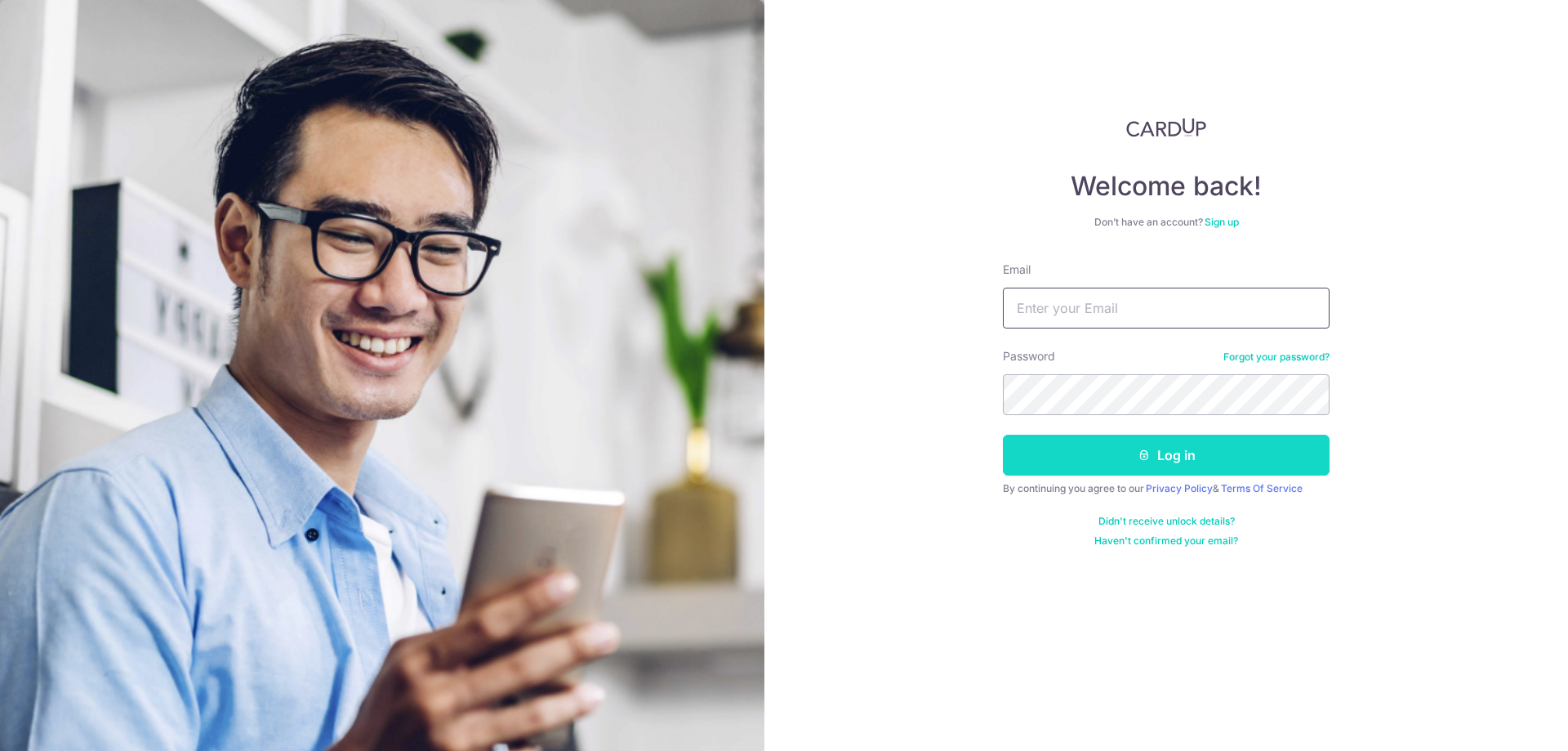
type input "[EMAIL_ADDRESS][DOMAIN_NAME]"
click at [1224, 453] on button "Log in" at bounding box center [1165, 455] width 326 height 41
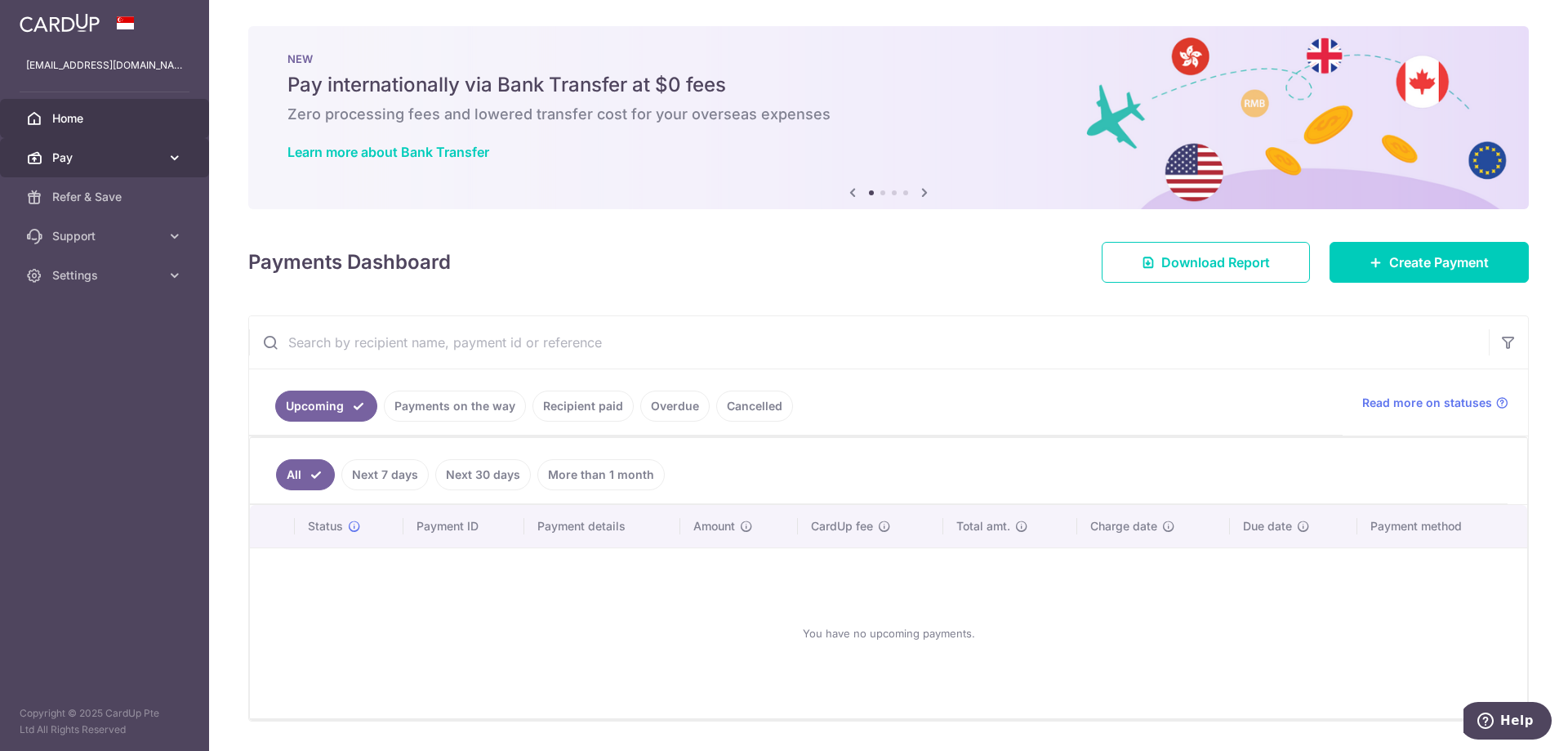
click at [173, 156] on icon at bounding box center [174, 157] width 16 height 16
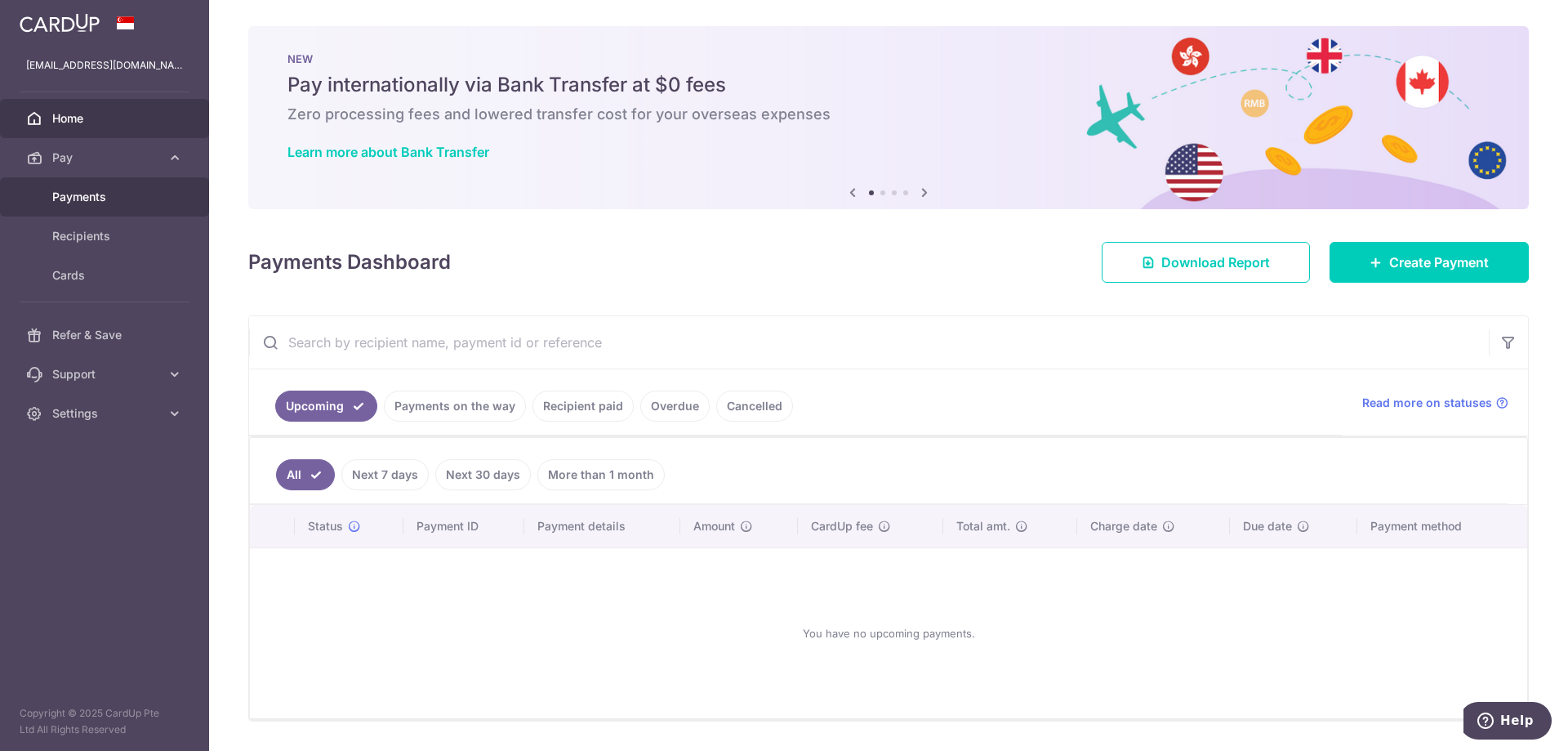
click at [125, 194] on span "Payments" at bounding box center [106, 197] width 108 height 16
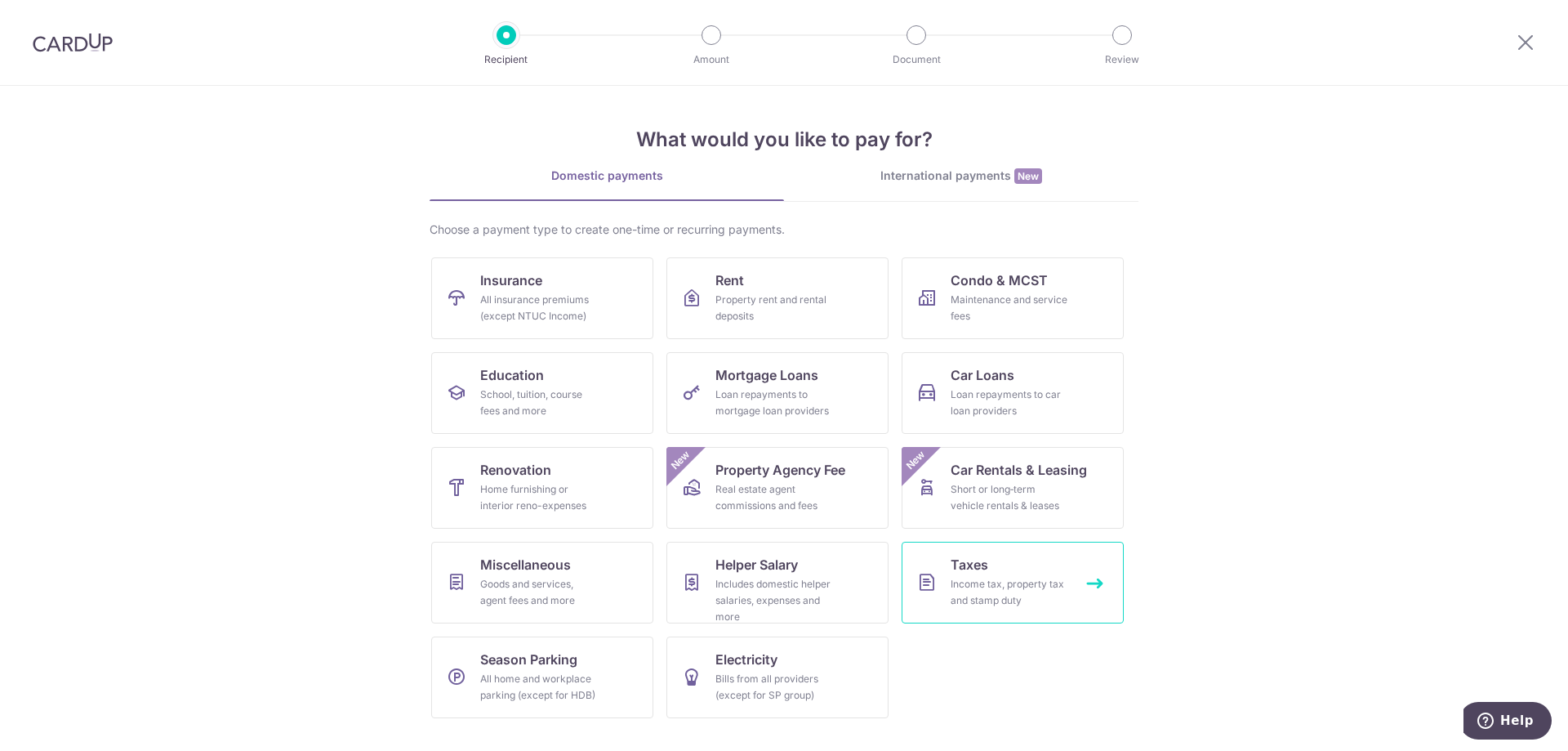
click at [1036, 577] on div "Income tax, property tax and stamp duty" at bounding box center [1009, 592] width 117 height 33
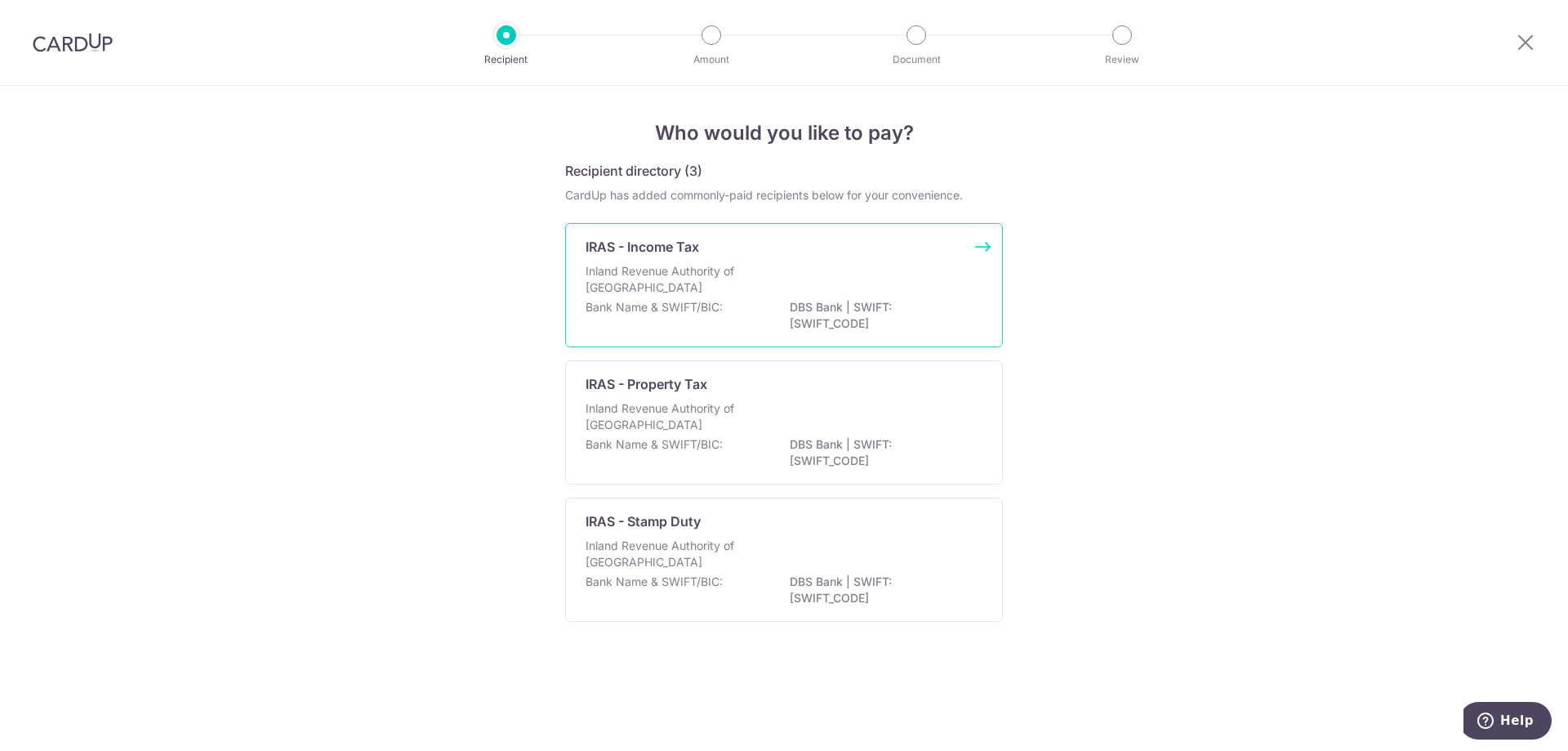
click at [710, 274] on p "Inland Revenue Authority of Singapore" at bounding box center [671, 279] width 173 height 33
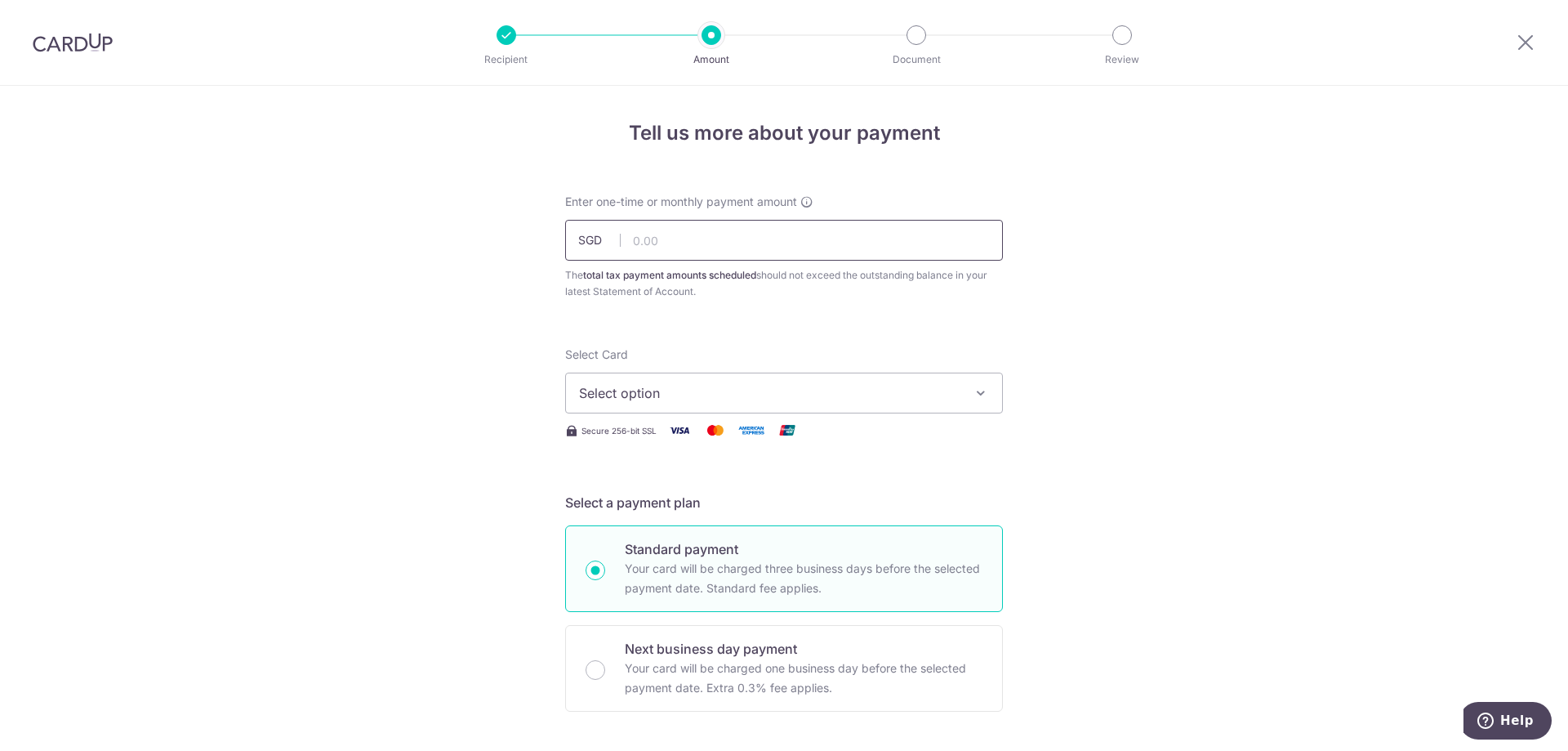
click at [711, 243] on input "text" at bounding box center [784, 240] width 438 height 41
type input "1,187.87"
click at [785, 389] on span "Select option" at bounding box center [769, 393] width 381 height 20
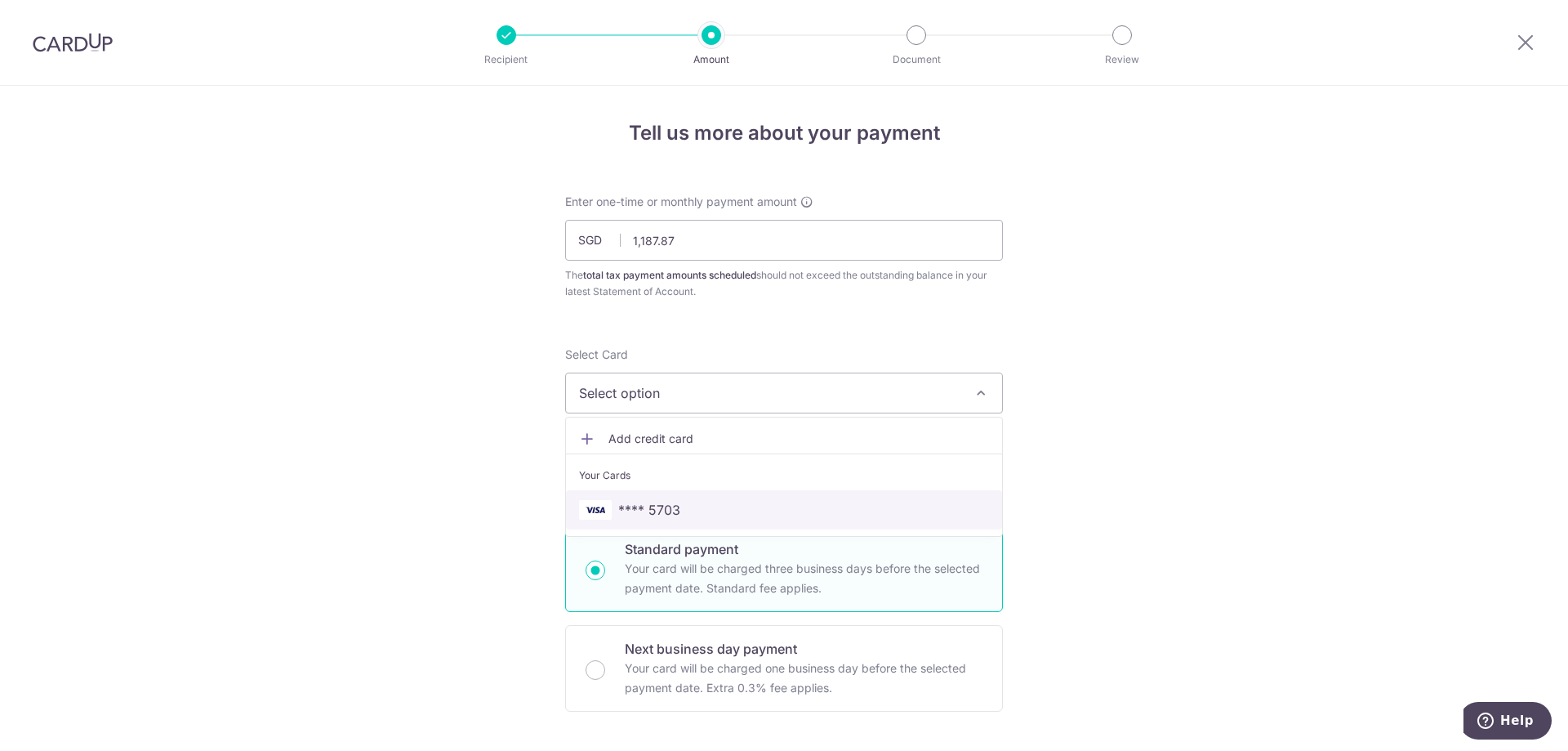
click at [682, 505] on span "**** 5703" at bounding box center [784, 510] width 410 height 20
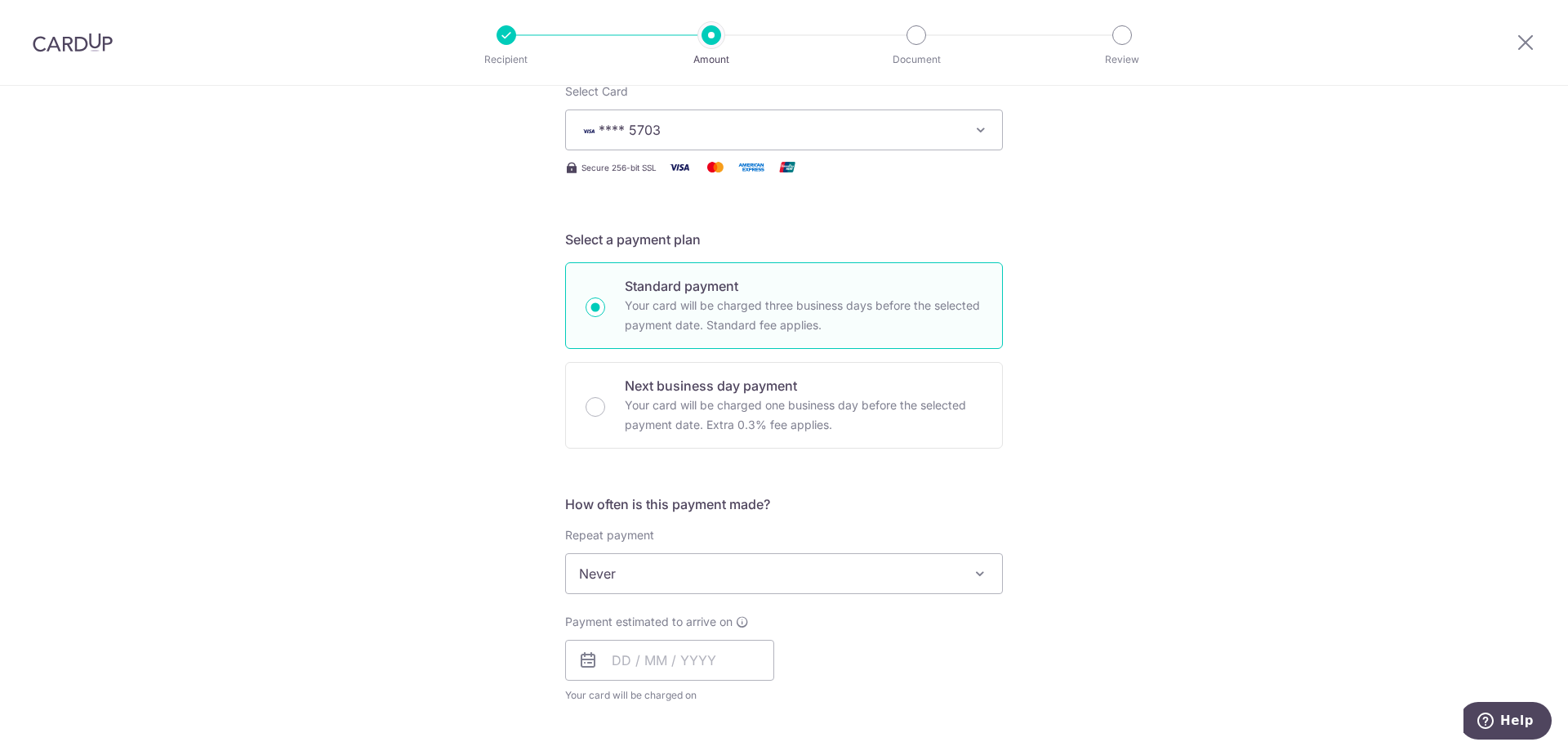
scroll to position [272, 0]
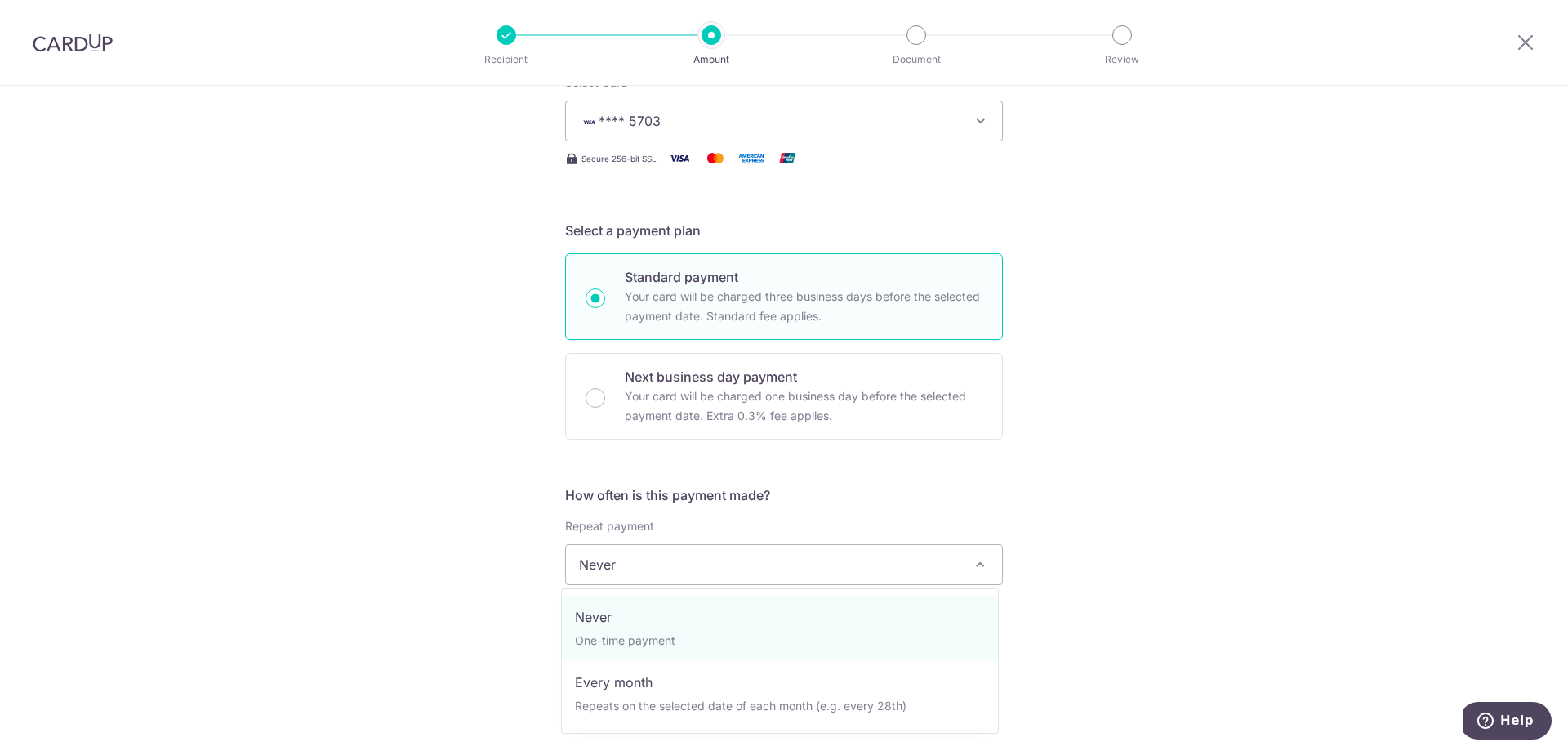
click at [970, 568] on span at bounding box center [980, 564] width 20 height 20
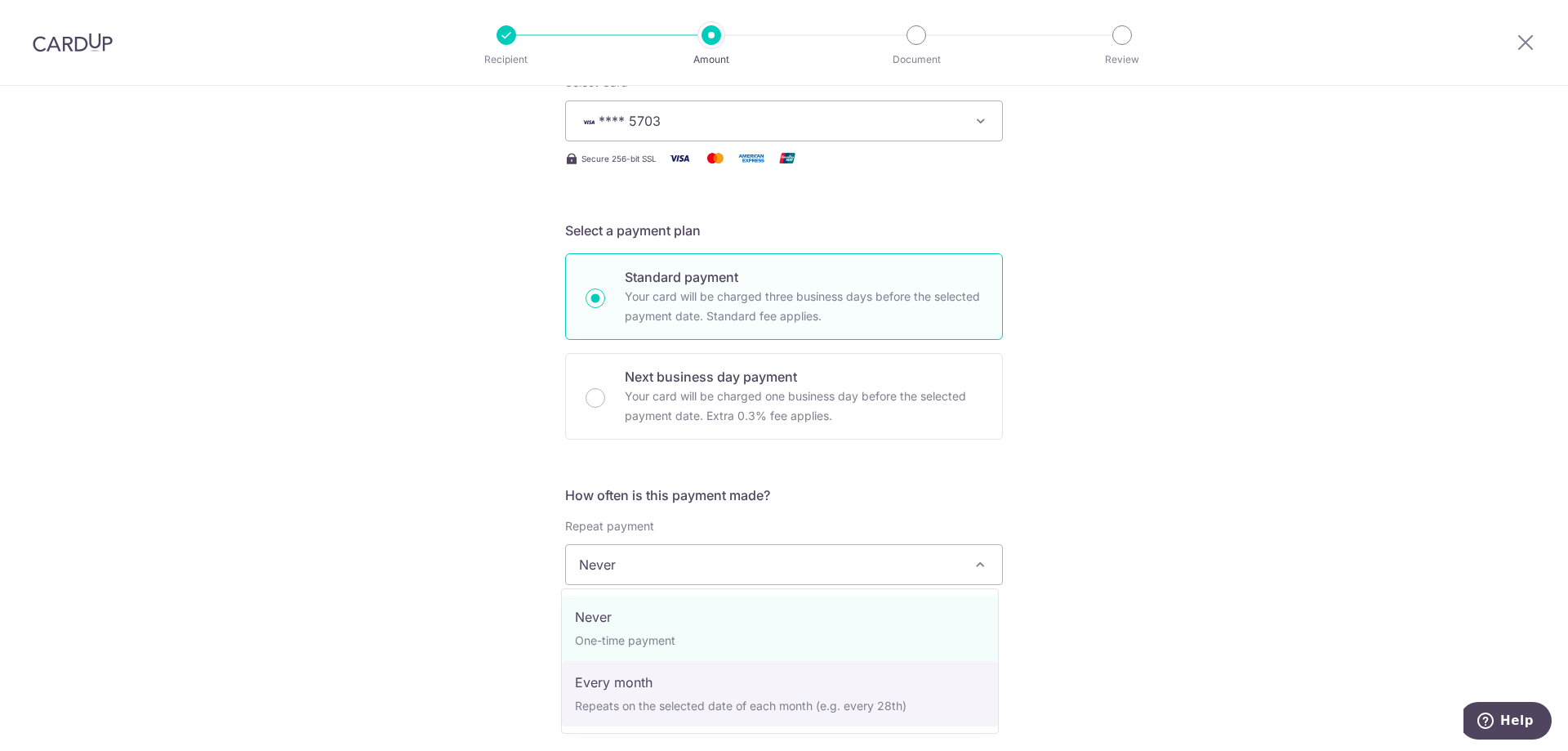
select select "3"
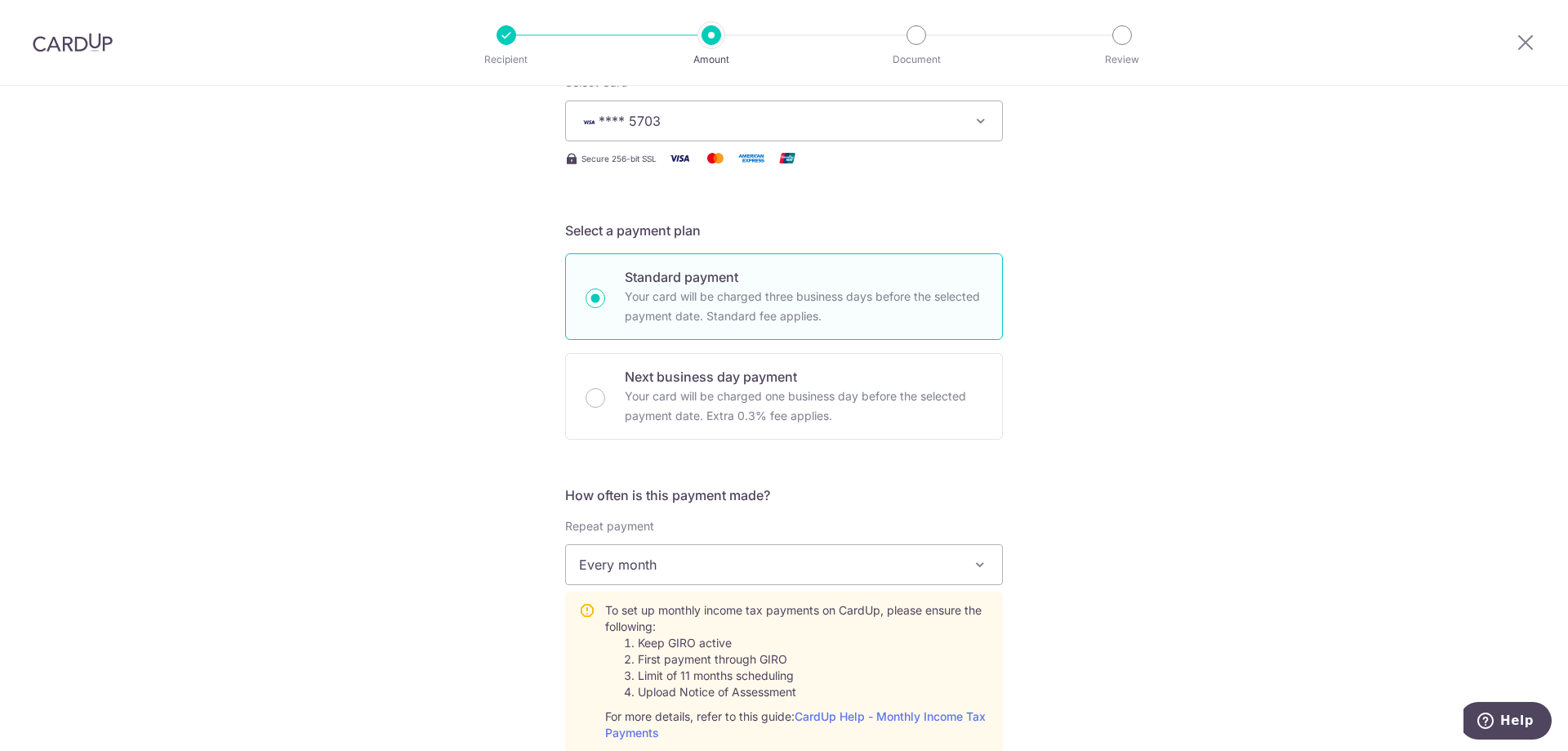
click at [1272, 681] on div "Tell us more about your payment Enter one-time or monthly payment amount SGD 1,…" at bounding box center [784, 666] width 1568 height 1703
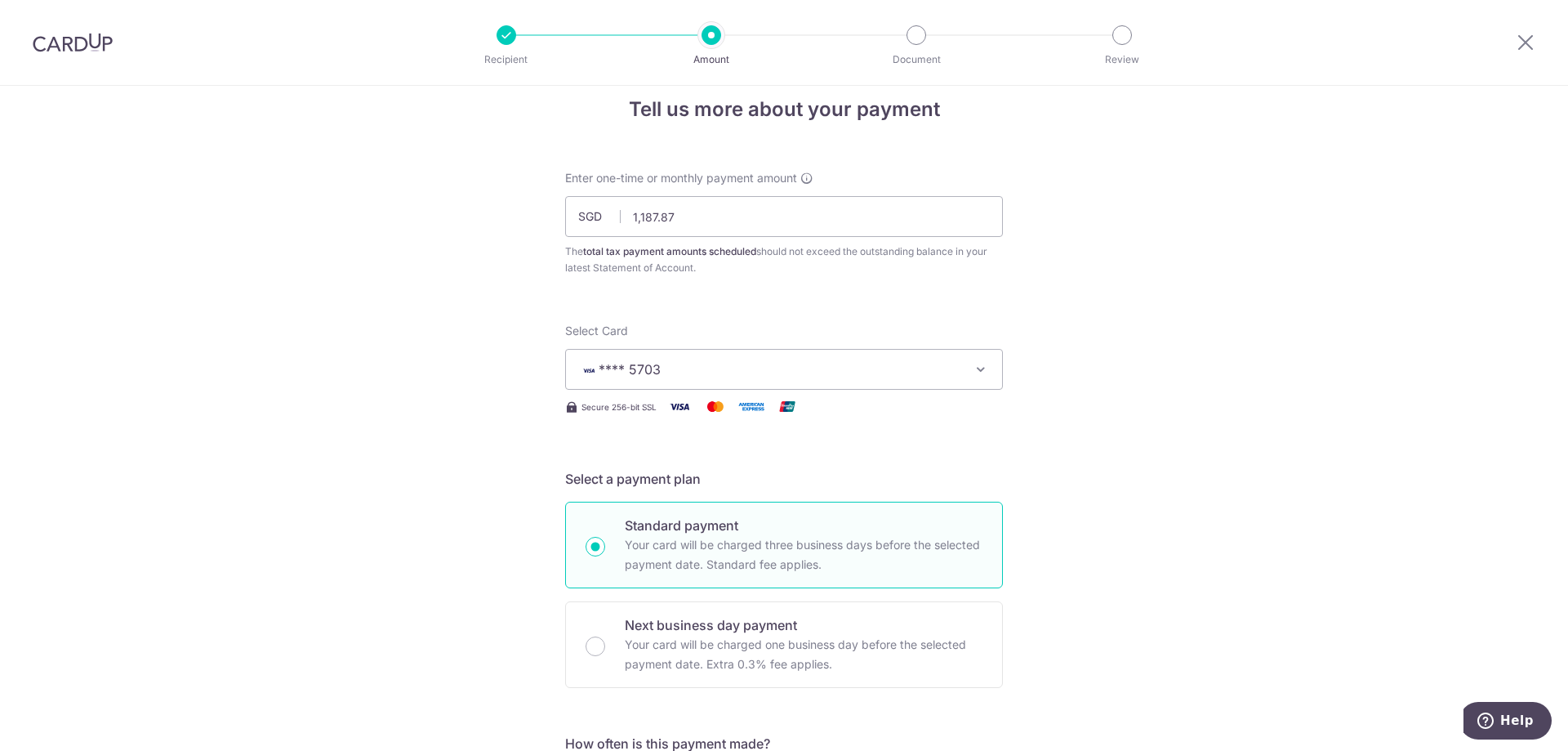
scroll to position [0, 0]
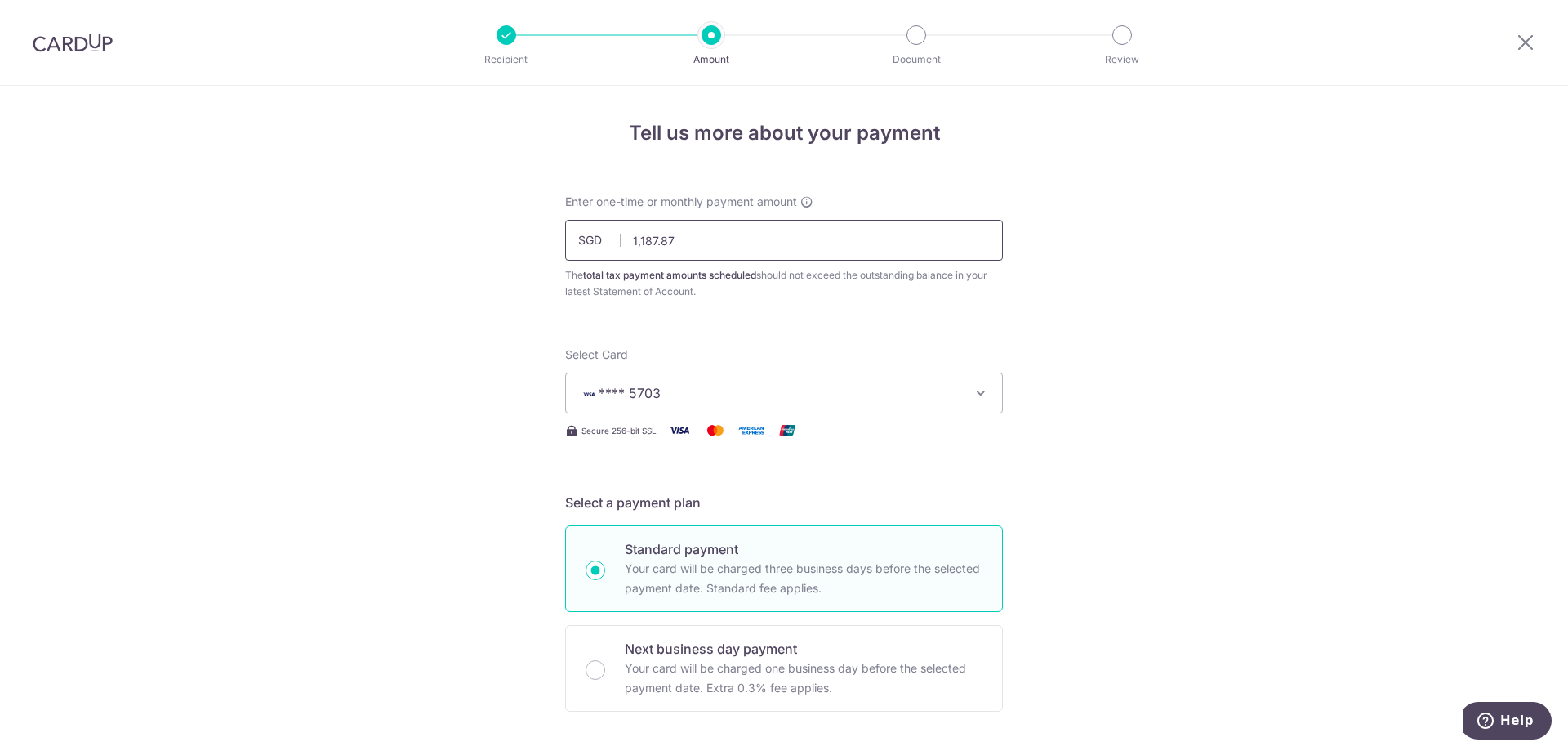
drag, startPoint x: 686, startPoint y: 239, endPoint x: 542, endPoint y: 209, distance: 147.1
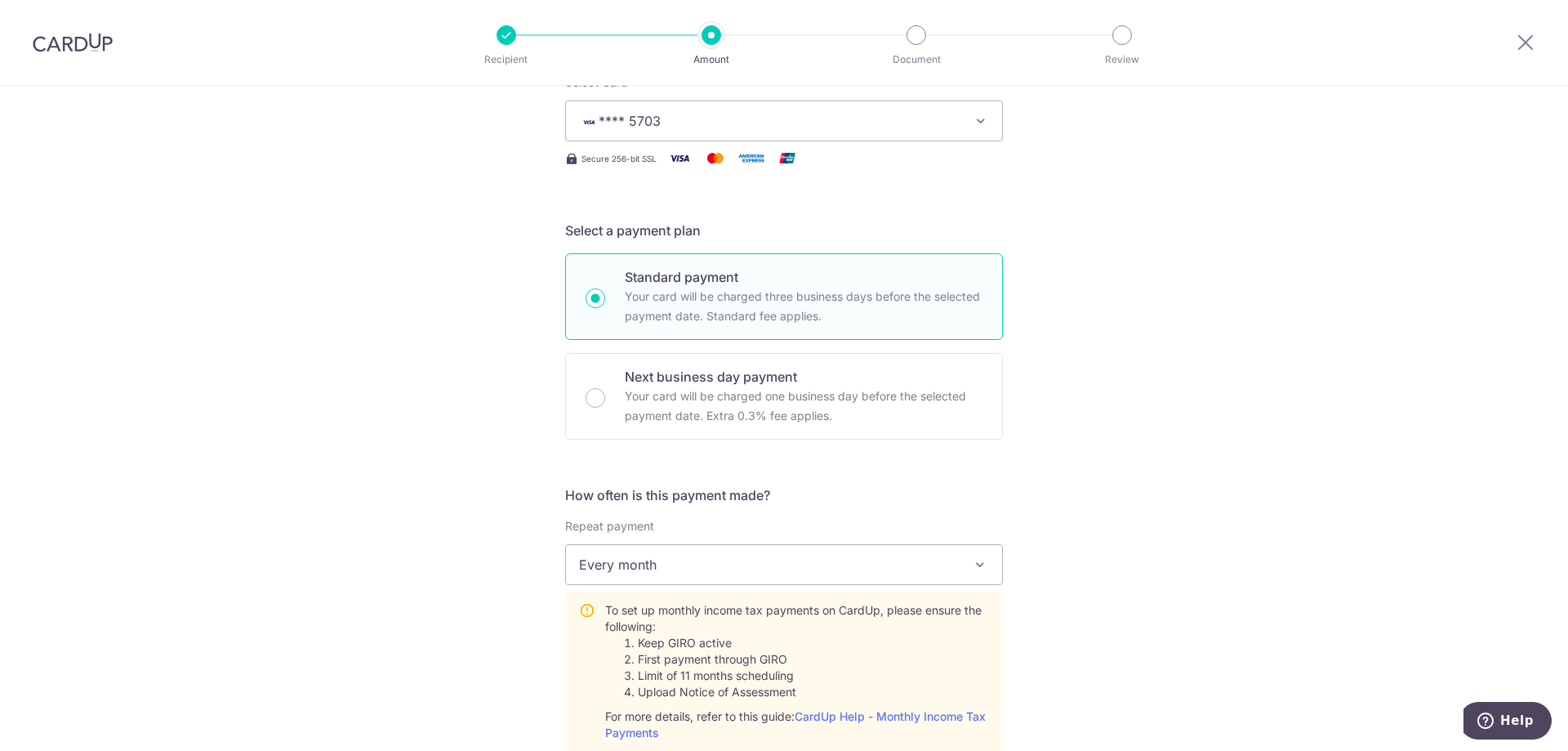
scroll to position [545, 0]
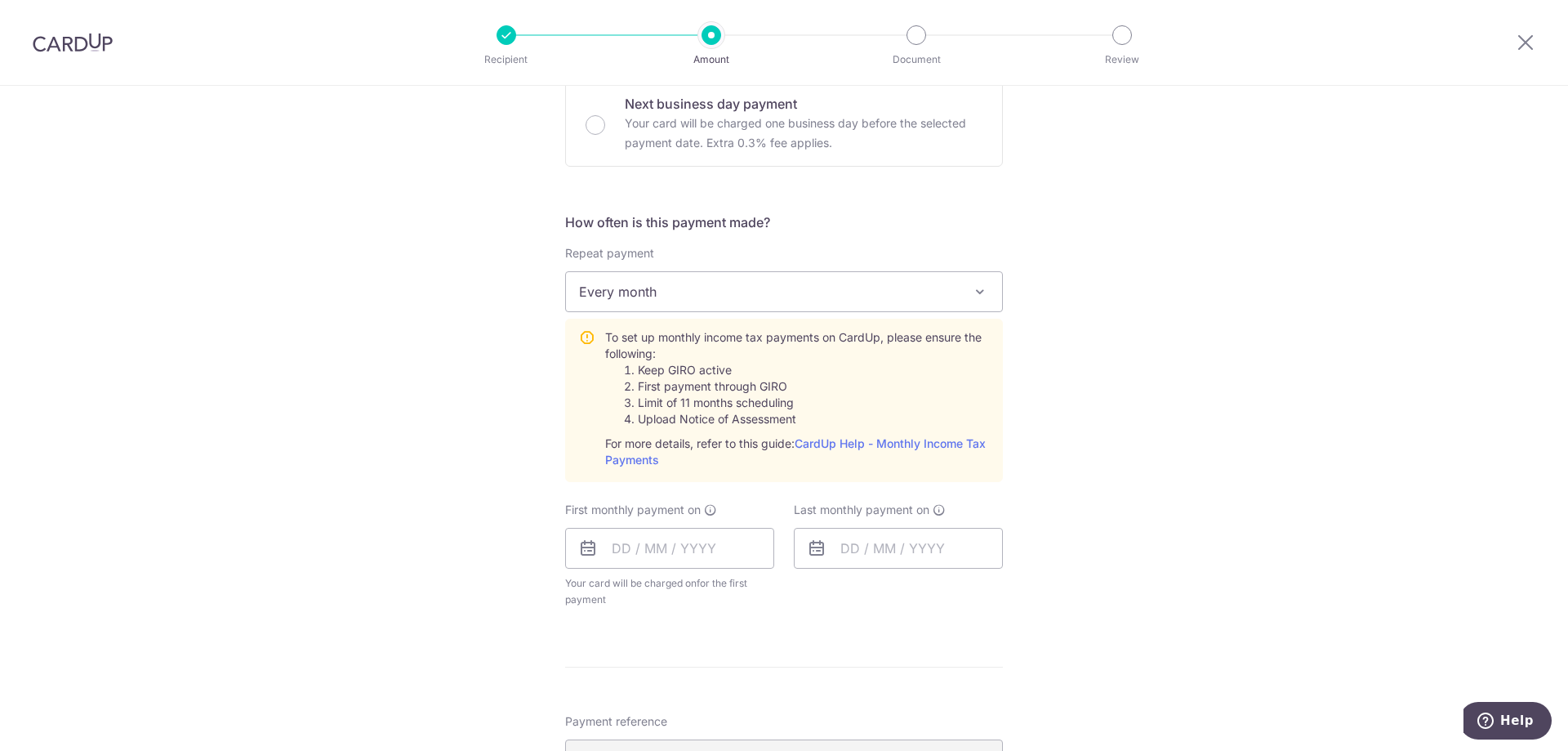
click at [581, 548] on icon at bounding box center [588, 548] width 20 height 20
type input "1,840.09"
click at [584, 549] on icon at bounding box center [588, 548] width 20 height 20
click at [643, 552] on input "text" at bounding box center [669, 548] width 209 height 41
click at [694, 692] on table "Sun Mon Tue Wed Thu Fri Sat 1 2 3 4 5 6 7 8 9 10 11 12 13 14 15 16 17 18 19 20 …" at bounding box center [696, 729] width 229 height 229
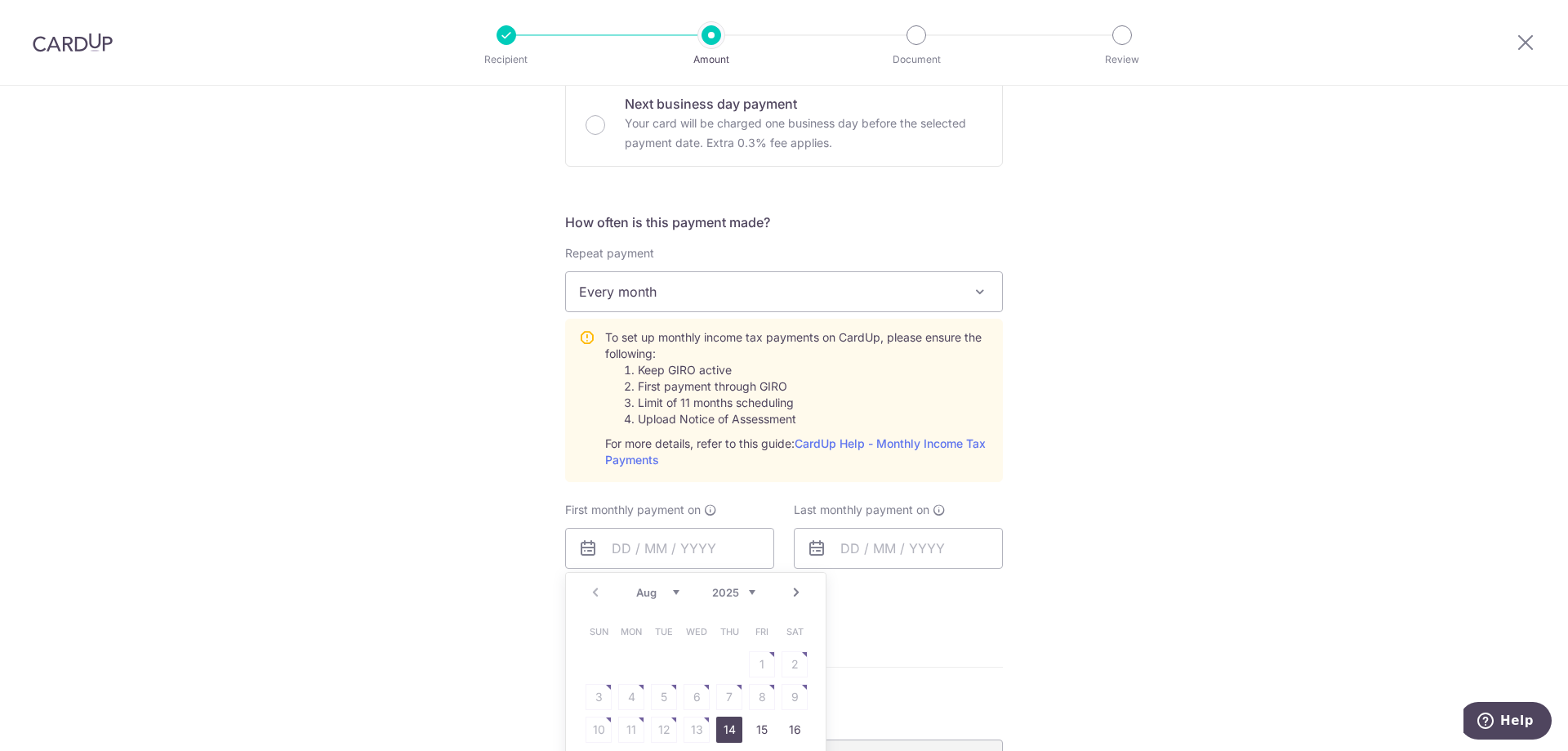
click at [698, 693] on table "Sun Mon Tue Wed Thu Fri Sat 1 2 3 4 5 6 7 8 9 10 11 12 13 14 15 16 17 18 19 20 …" at bounding box center [696, 729] width 229 height 229
click at [786, 594] on link "Next" at bounding box center [796, 593] width 20 height 20
drag, startPoint x: 621, startPoint y: 695, endPoint x: 831, endPoint y: 687, distance: 210.2
click at [620, 695] on link "8" at bounding box center [631, 696] width 26 height 26
type input "08/09/2025"
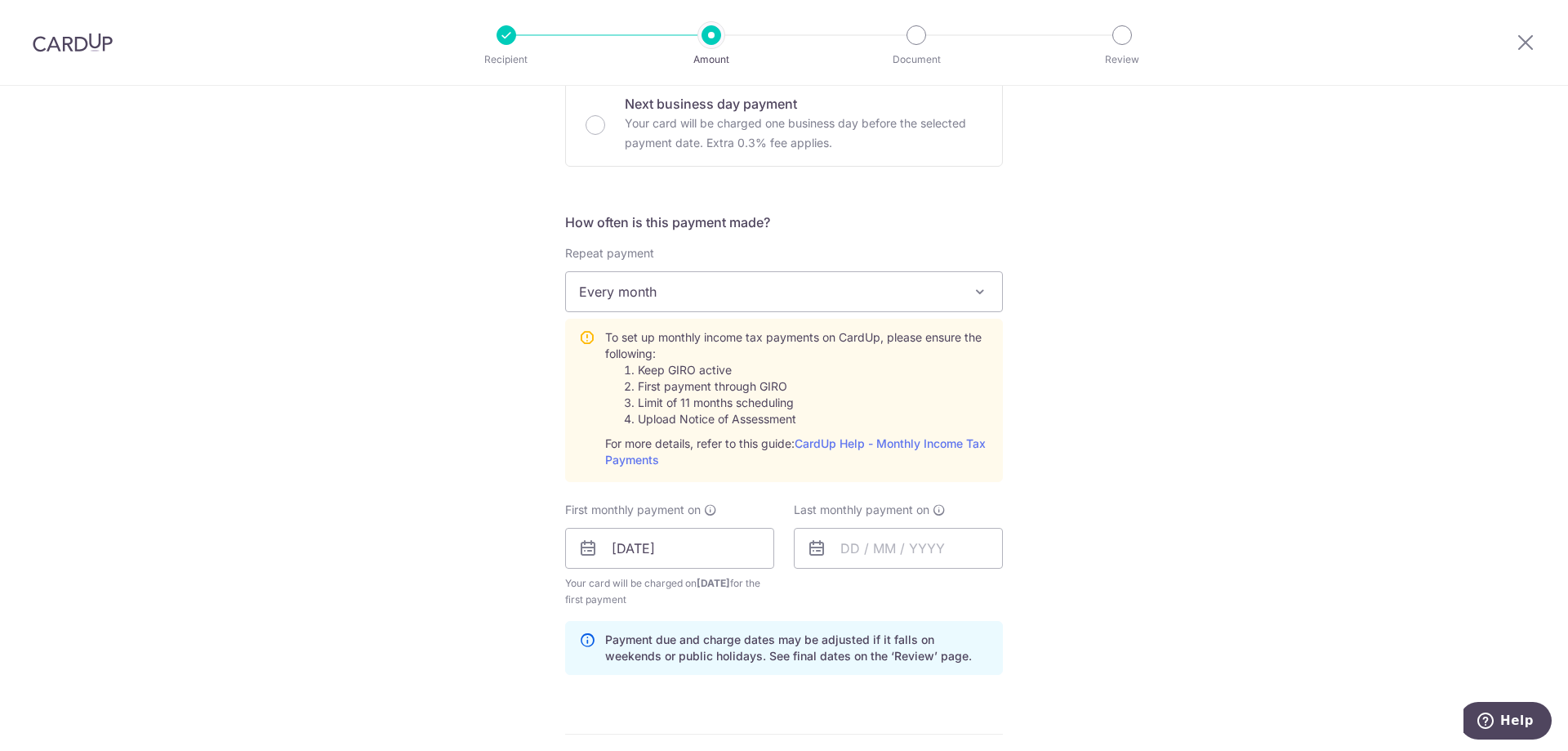
click at [1080, 646] on div "Tell us more about your payment Enter one-time or monthly payment amount SGD 1,…" at bounding box center [784, 425] width 1568 height 1770
click at [808, 547] on icon at bounding box center [816, 548] width 20 height 20
click at [830, 545] on input "text" at bounding box center [897, 548] width 209 height 41
click at [1175, 527] on div "Tell us more about your payment Enter one-time or monthly payment amount SGD 1,…" at bounding box center [784, 425] width 1568 height 1770
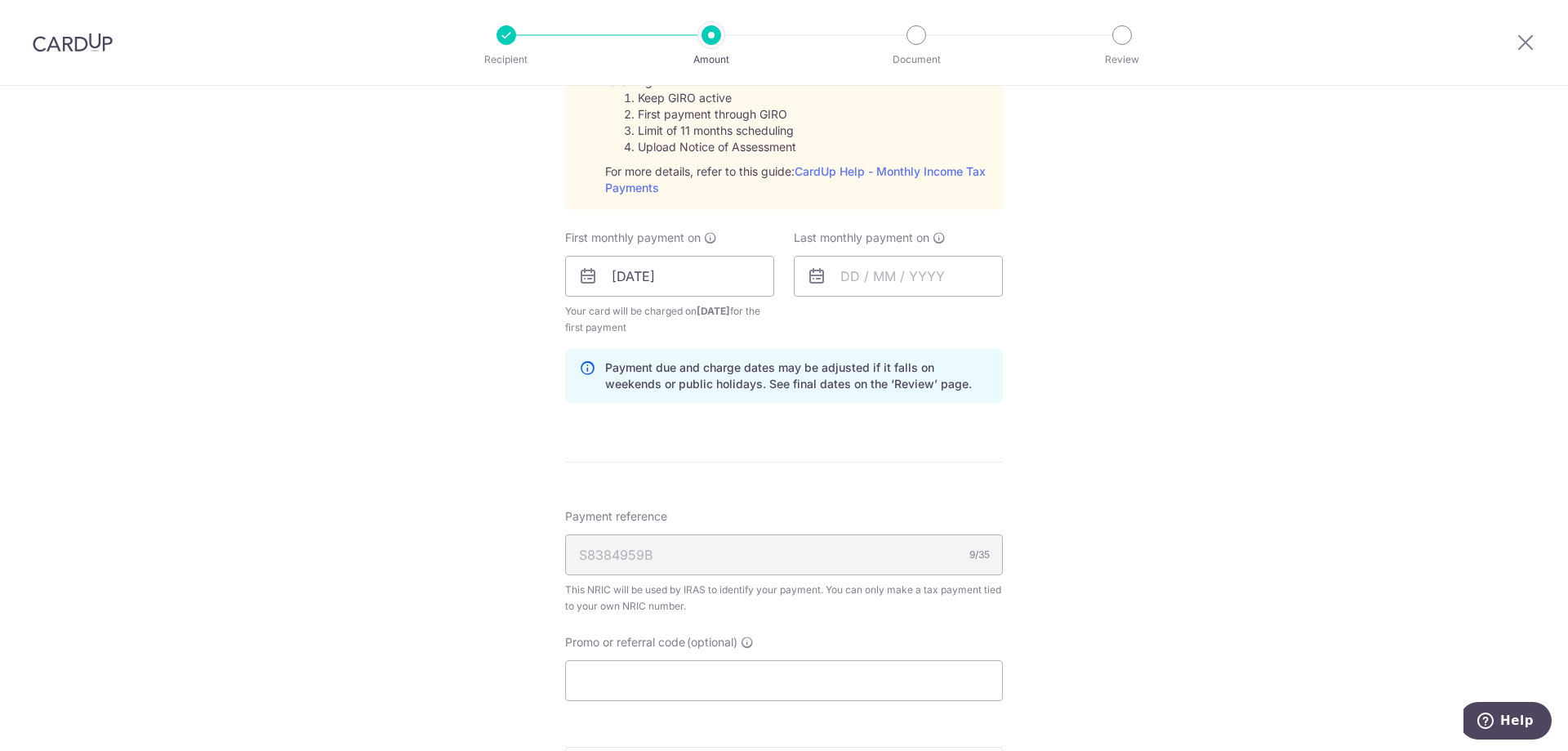
click at [811, 274] on icon at bounding box center [816, 276] width 20 height 20
click at [801, 285] on input "text" at bounding box center [897, 276] width 209 height 41
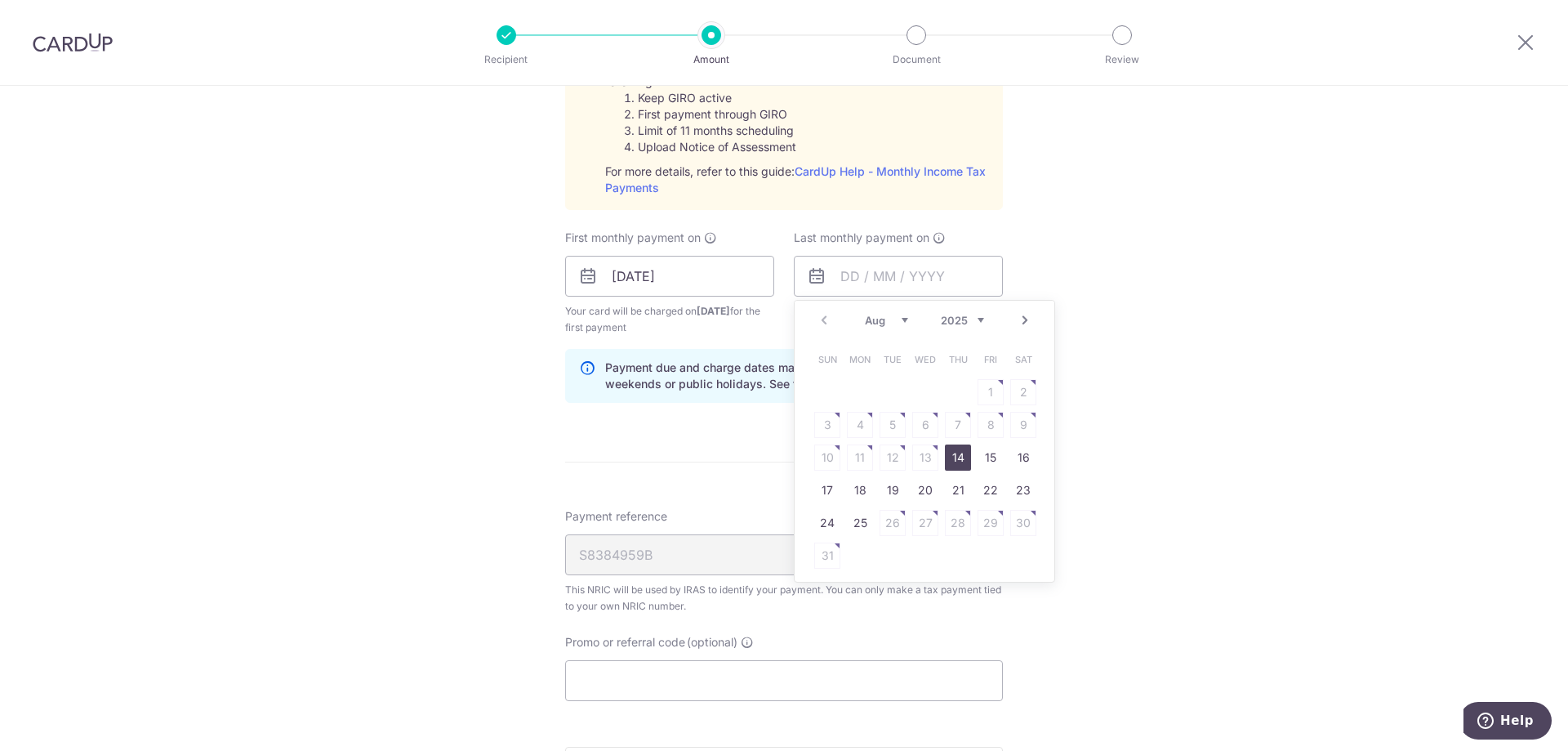
click at [899, 320] on select "Aug Sep Oct Nov Dec" at bounding box center [886, 320] width 44 height 13
click at [982, 322] on div "Prev Next Aug Sep Oct Nov Dec 2025 2026" at bounding box center [924, 320] width 260 height 39
click at [973, 319] on select "2025 2026" at bounding box center [962, 320] width 44 height 13
click at [899, 322] on select "Jan Feb Mar Apr May Jun Jul Aug Sep" at bounding box center [886, 320] width 44 height 13
click at [856, 419] on table "Sun Mon Tue Wed Thu Fri Sat 1 2 3 4 5 6 7 8 9 10 11 12 13 14 15 16 17 18 19 20 …" at bounding box center [925, 441] width 229 height 196
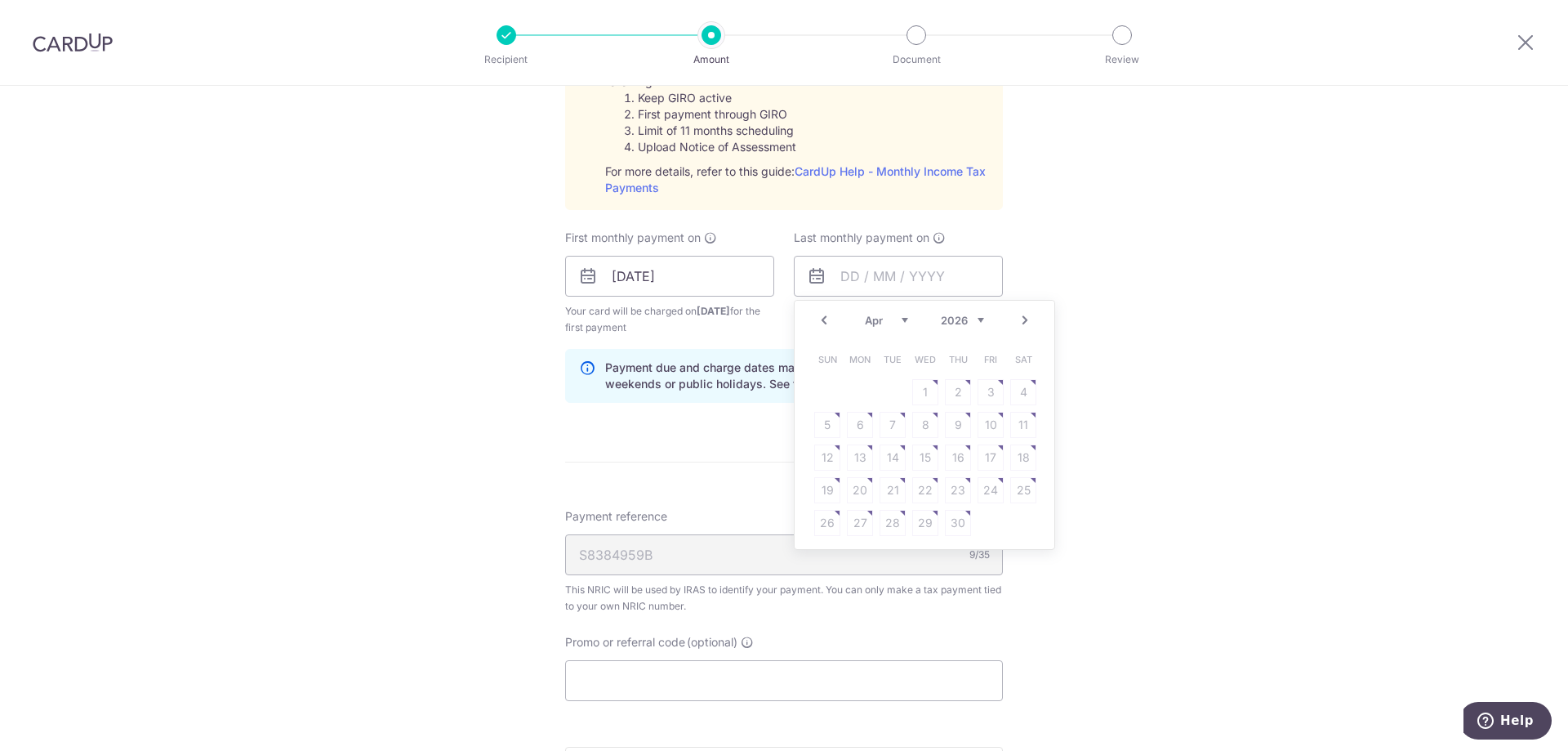
click at [858, 424] on table "Sun Mon Tue Wed Thu Fri Sat 1 2 3 4 5 6 7 8 9 10 11 12 13 14 15 16 17 18 19 20 …" at bounding box center [925, 441] width 229 height 196
click at [861, 424] on table "Sun Mon Tue Wed Thu Fri Sat 1 2 3 4 5 6 7 8 9 10 11 12 13 14 15 16 17 18 19 20 …" at bounding box center [925, 441] width 229 height 196
click at [832, 423] on table "Sun Mon Tue Wed Thu Fri Sat 1 2 3 4 5 6 7 8 9 10 11 12 13 14 15 16 17 18 19 20 …" at bounding box center [925, 441] width 229 height 196
click at [822, 424] on table "Sun Mon Tue Wed Thu Fri Sat 1 2 3 4 5 6 7 8 9 10 11 12 13 14 15 16 17 18 19 20 …" at bounding box center [925, 441] width 229 height 196
click at [855, 425] on table "Sun Mon Tue Wed Thu Fri Sat 1 2 3 4 5 6 7 8 9 10 11 12 13 14 15 16 17 18 19 20 …" at bounding box center [925, 441] width 229 height 196
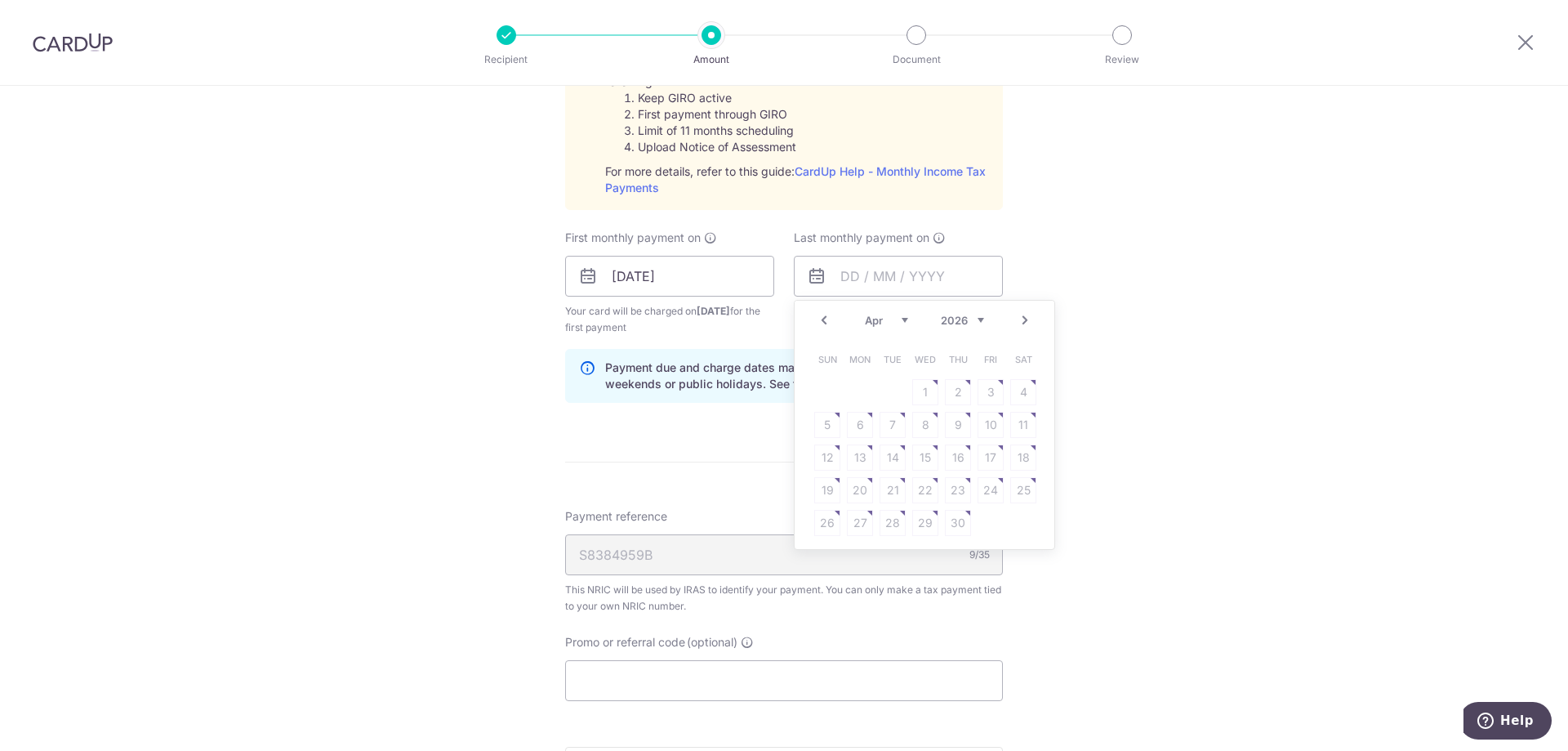
click at [890, 429] on table "Sun Mon Tue Wed Thu Fri Sat 1 2 3 4 5 6 7 8 9 10 11 12 13 14 15 16 17 18 19 20 …" at bounding box center [925, 441] width 229 height 196
click at [929, 390] on table "Sun Mon Tue Wed Thu Fri Sat 1 2 3 4 5 6 7 8 9 10 11 12 13 14 15 16 17 18 19 20 …" at bounding box center [925, 441] width 229 height 196
click at [973, 397] on table "Sun Mon Tue Wed Thu Fri Sat 1 2 3 4 5 6 7 8 9 10 11 12 13 14 15 16 17 18 19 20 …" at bounding box center [925, 441] width 229 height 196
click at [1019, 324] on link "Next" at bounding box center [1025, 320] width 20 height 20
click at [953, 423] on link "7" at bounding box center [957, 424] width 26 height 26
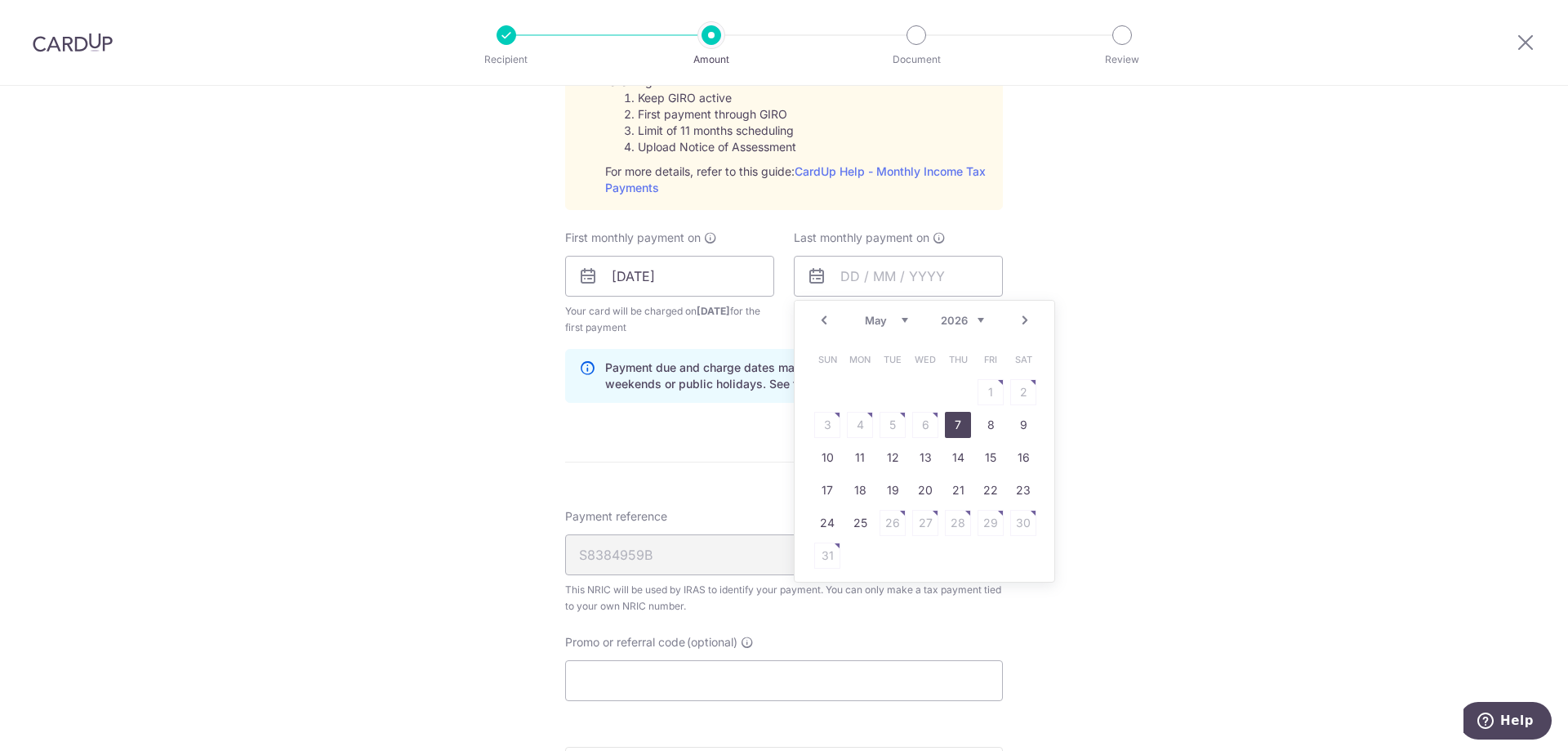
type input "07/05/2026"
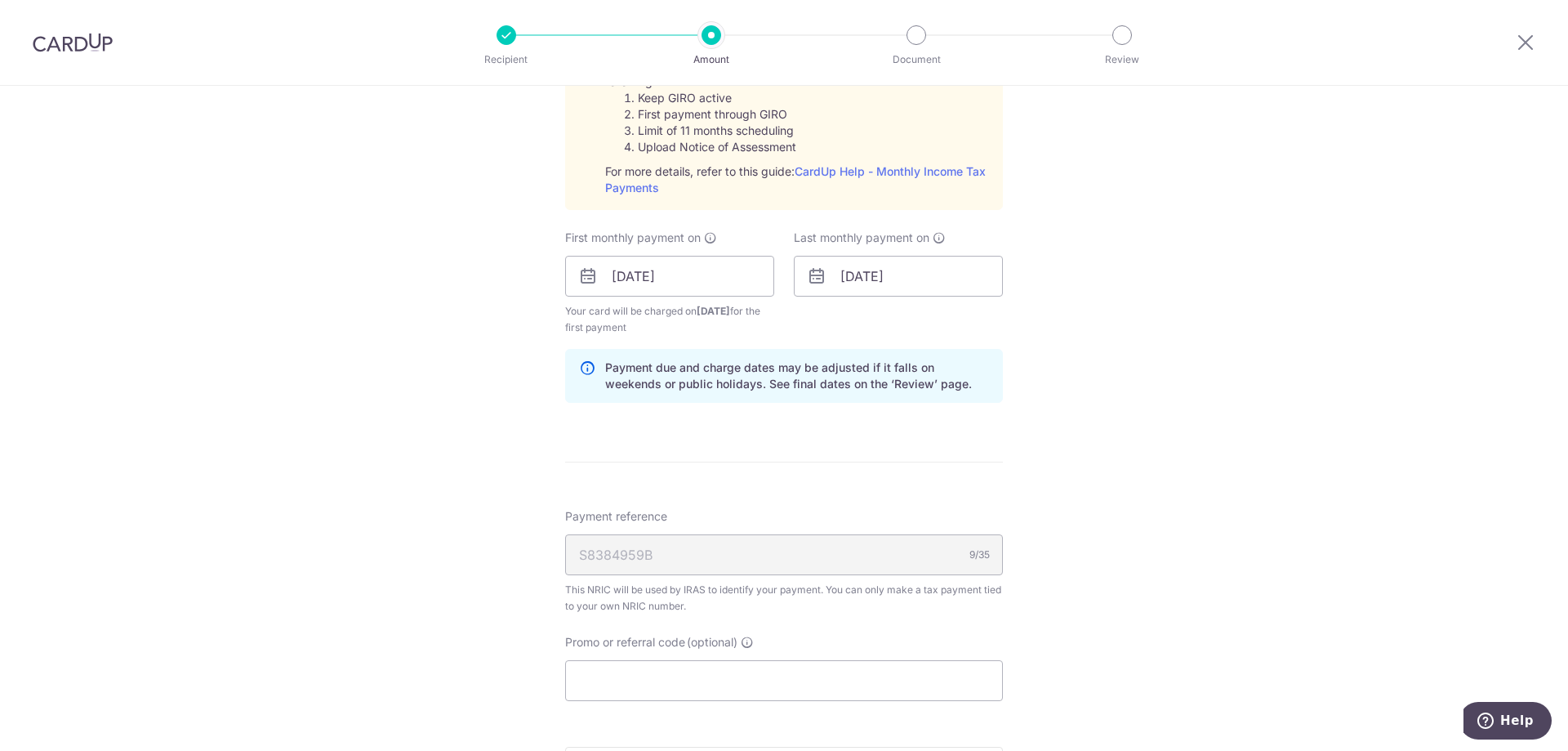
click at [1090, 444] on div "Tell us more about your payment Enter one-time or monthly payment amount SGD 1,…" at bounding box center [784, 153] width 1568 height 1770
click at [1081, 489] on div "Tell us more about your payment Enter one-time or monthly payment amount SGD 1,…" at bounding box center [784, 153] width 1568 height 1770
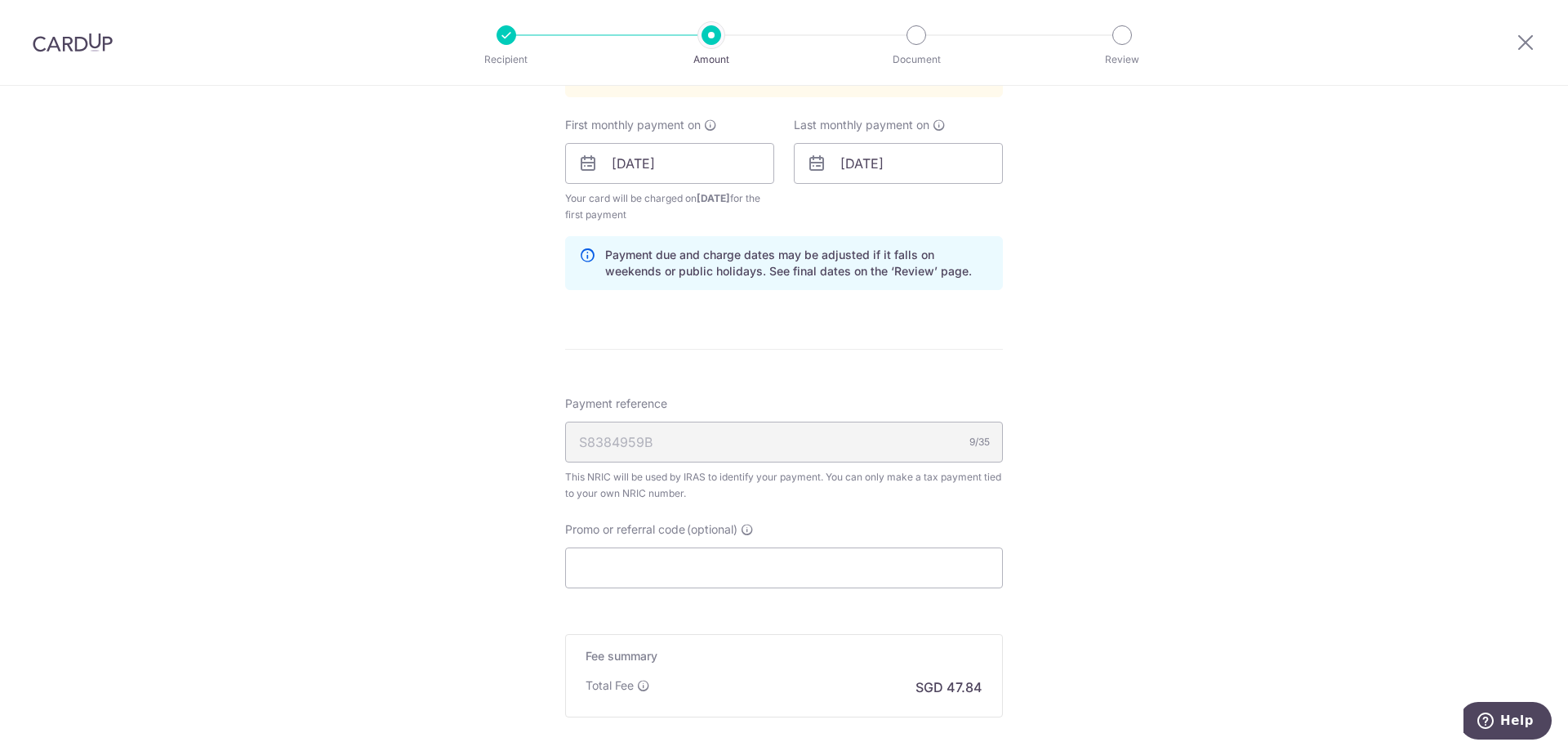
scroll to position [1089, 0]
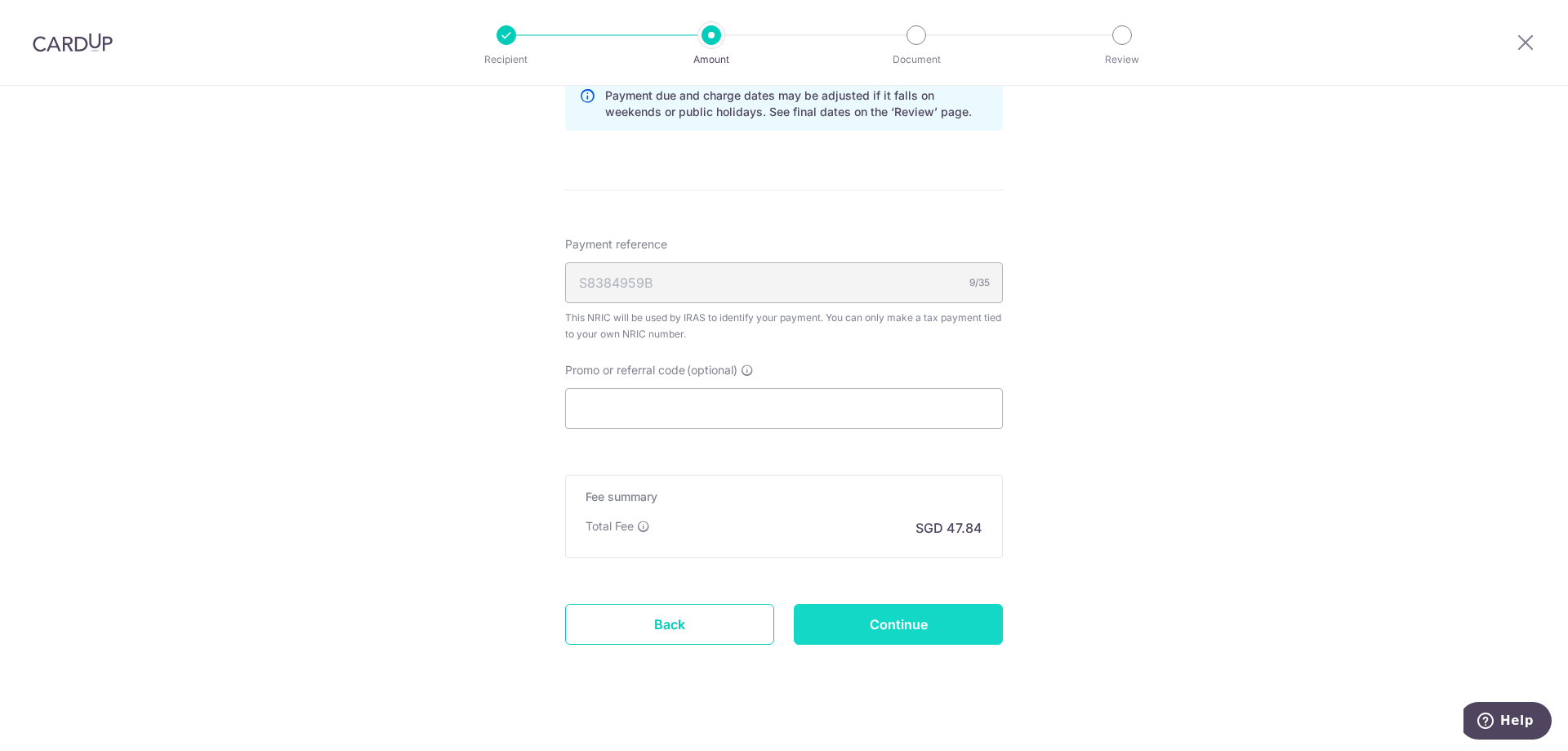
click at [946, 631] on input "Continue" at bounding box center [897, 624] width 209 height 41
type input "Create Schedule"
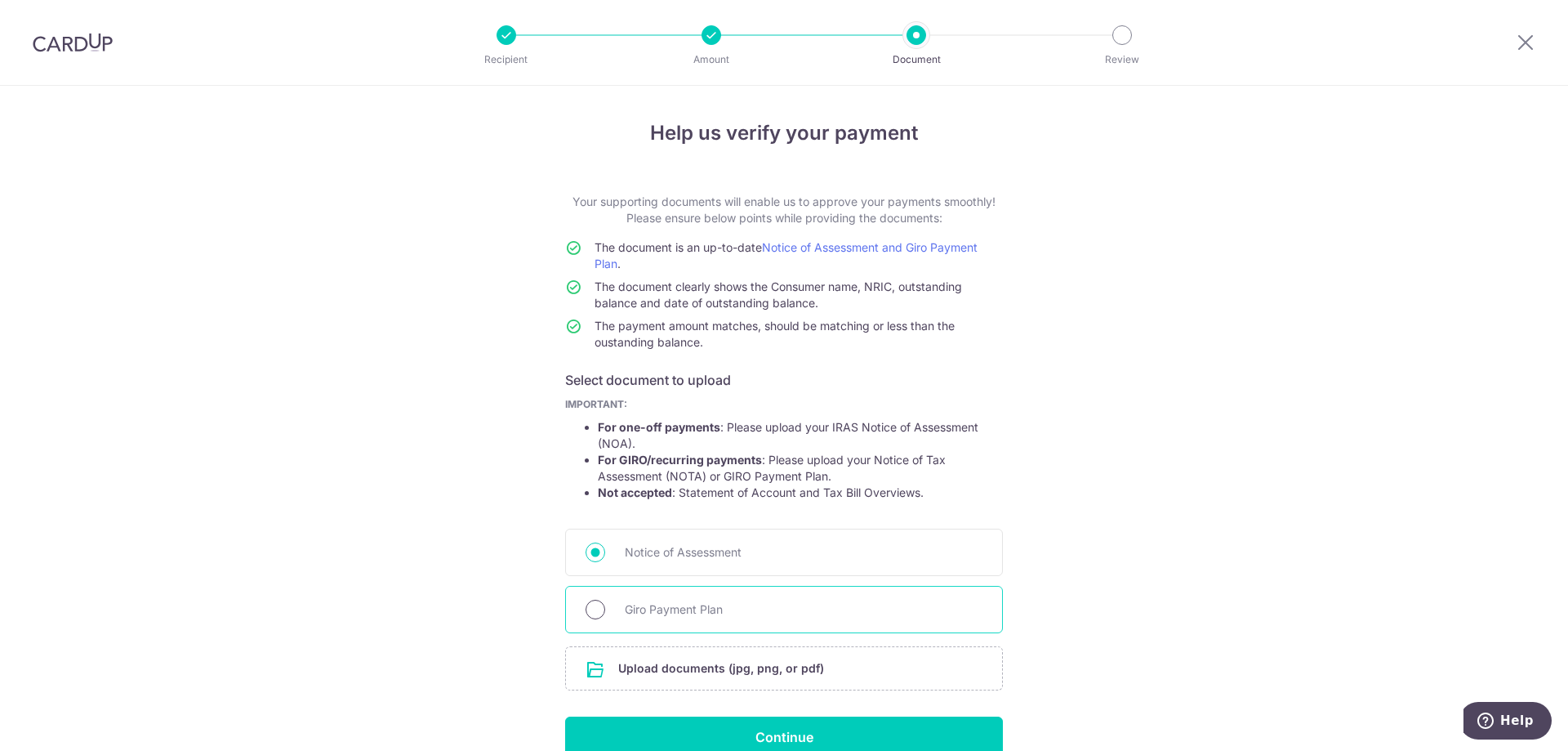
click at [585, 605] on input "Giro Payment Plan" at bounding box center [595, 610] width 20 height 20
radio input "true"
click at [776, 673] on input "file" at bounding box center [784, 668] width 436 height 43
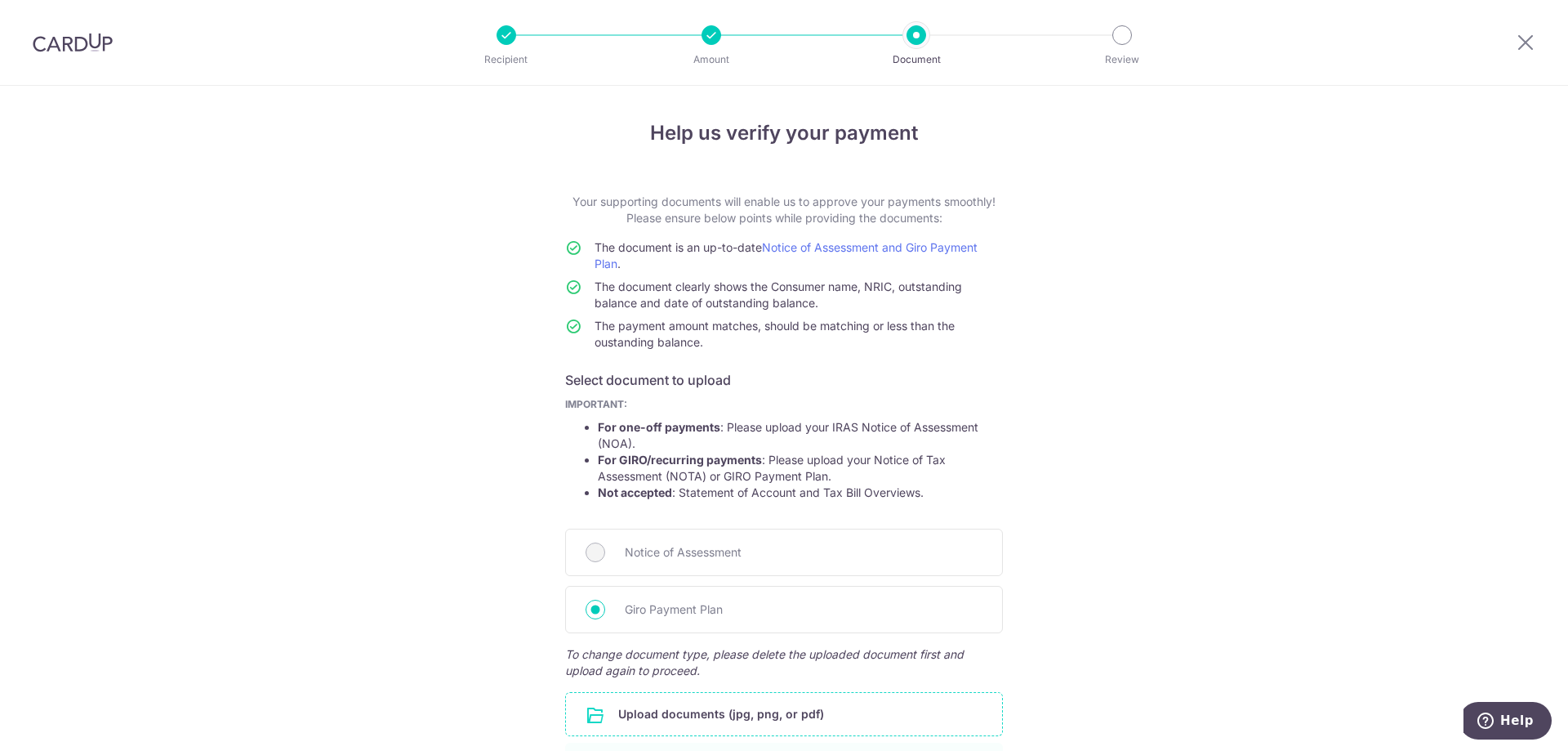
click at [1178, 693] on div "Help us verify your payment Your supporting documents will enable us to approve…" at bounding box center [784, 516] width 1568 height 861
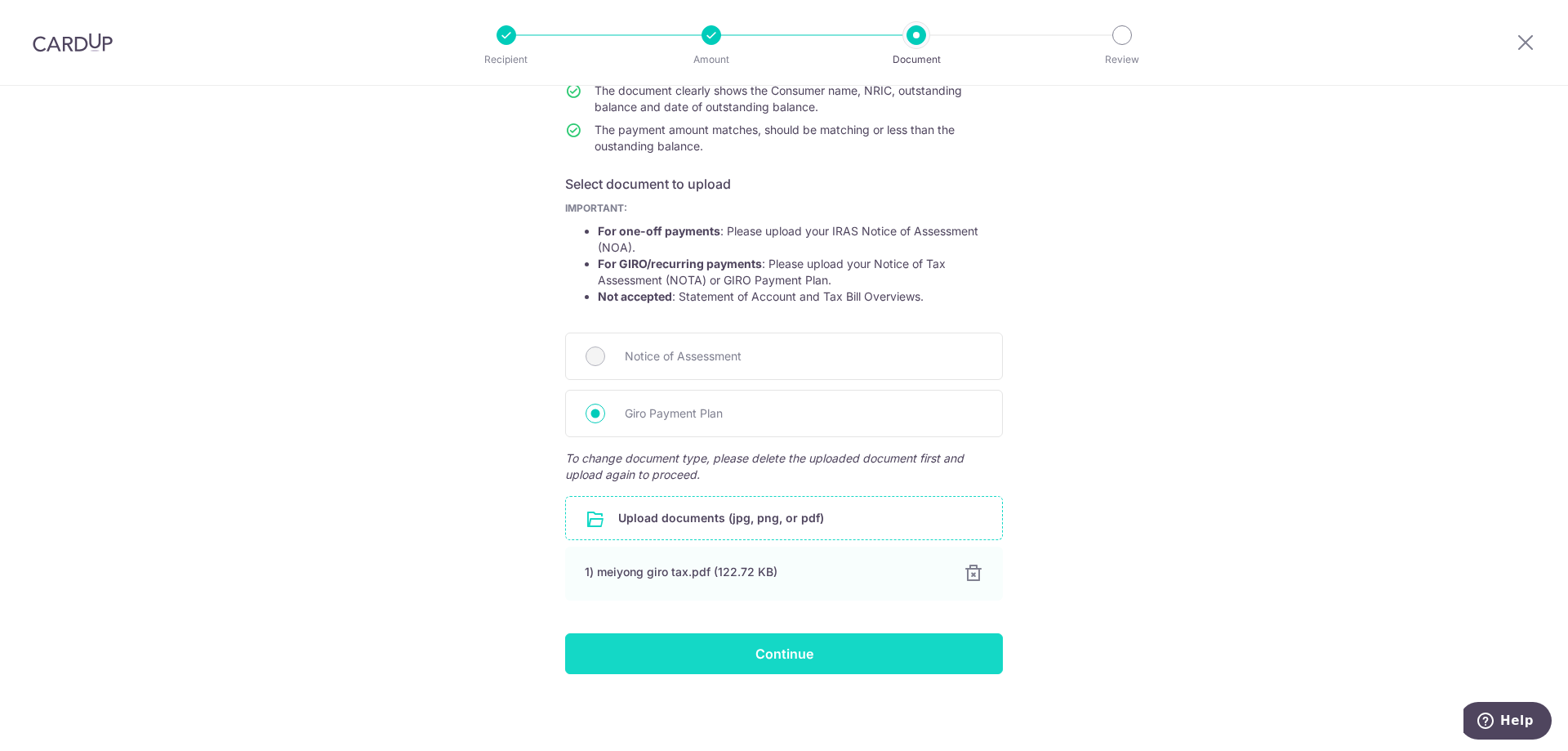
click at [827, 647] on input "Continue" at bounding box center [784, 653] width 438 height 41
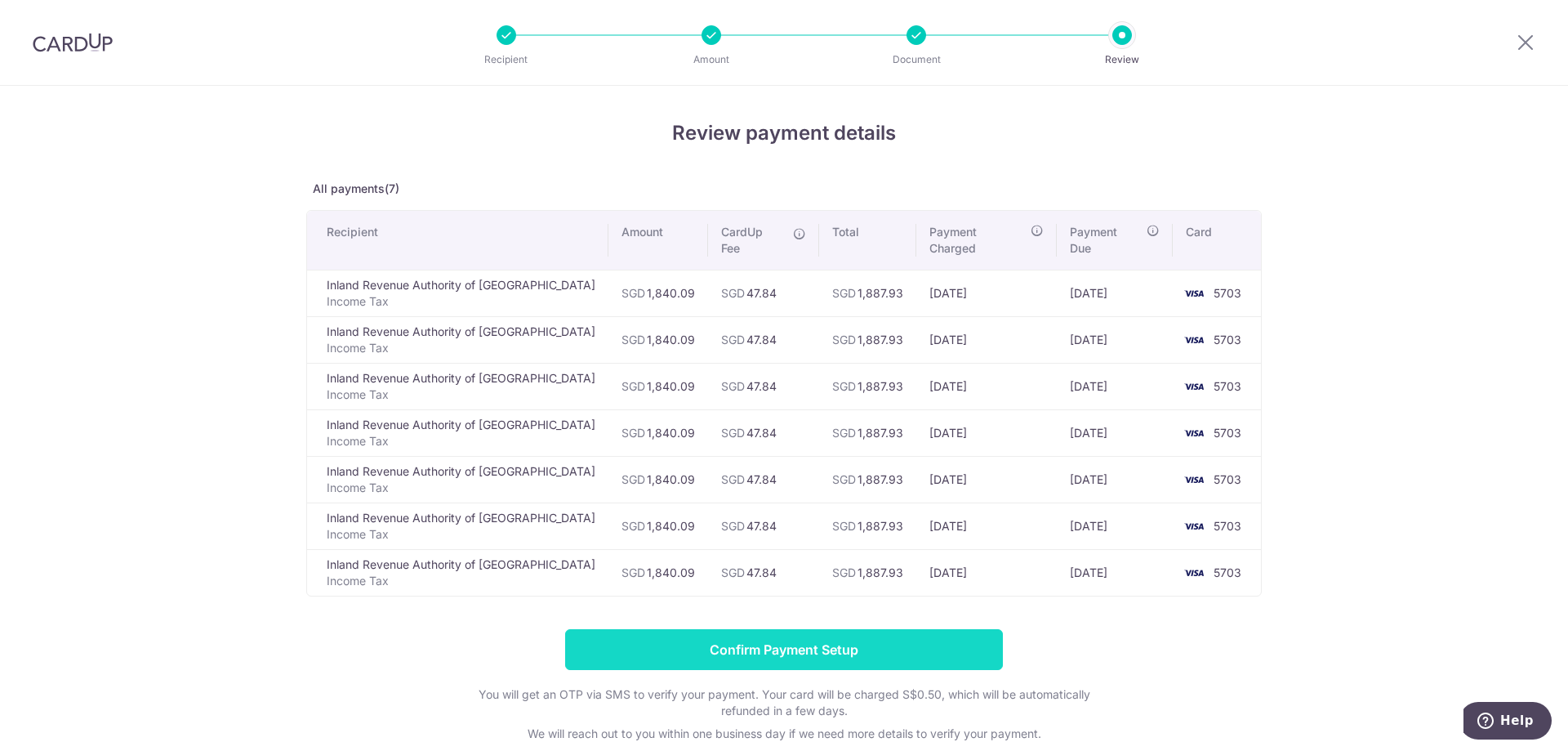
click at [823, 629] on input "Confirm Payment Setup" at bounding box center [784, 650] width 438 height 41
